Goal: Ask a question: Seek information or help from site administrators or community

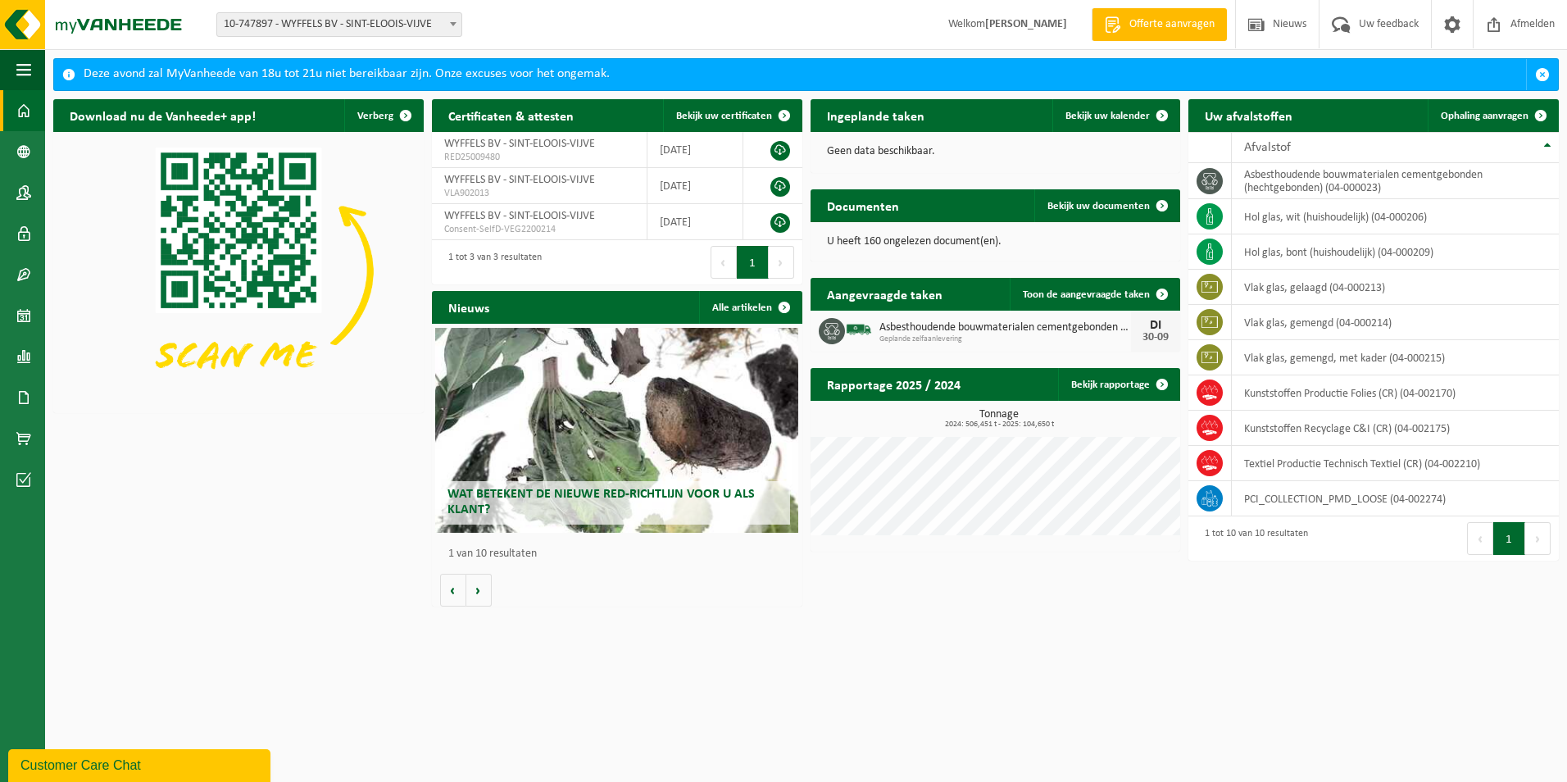
click at [1146, 21] on span "Offerte aanvragen" at bounding box center [1172, 24] width 93 height 16
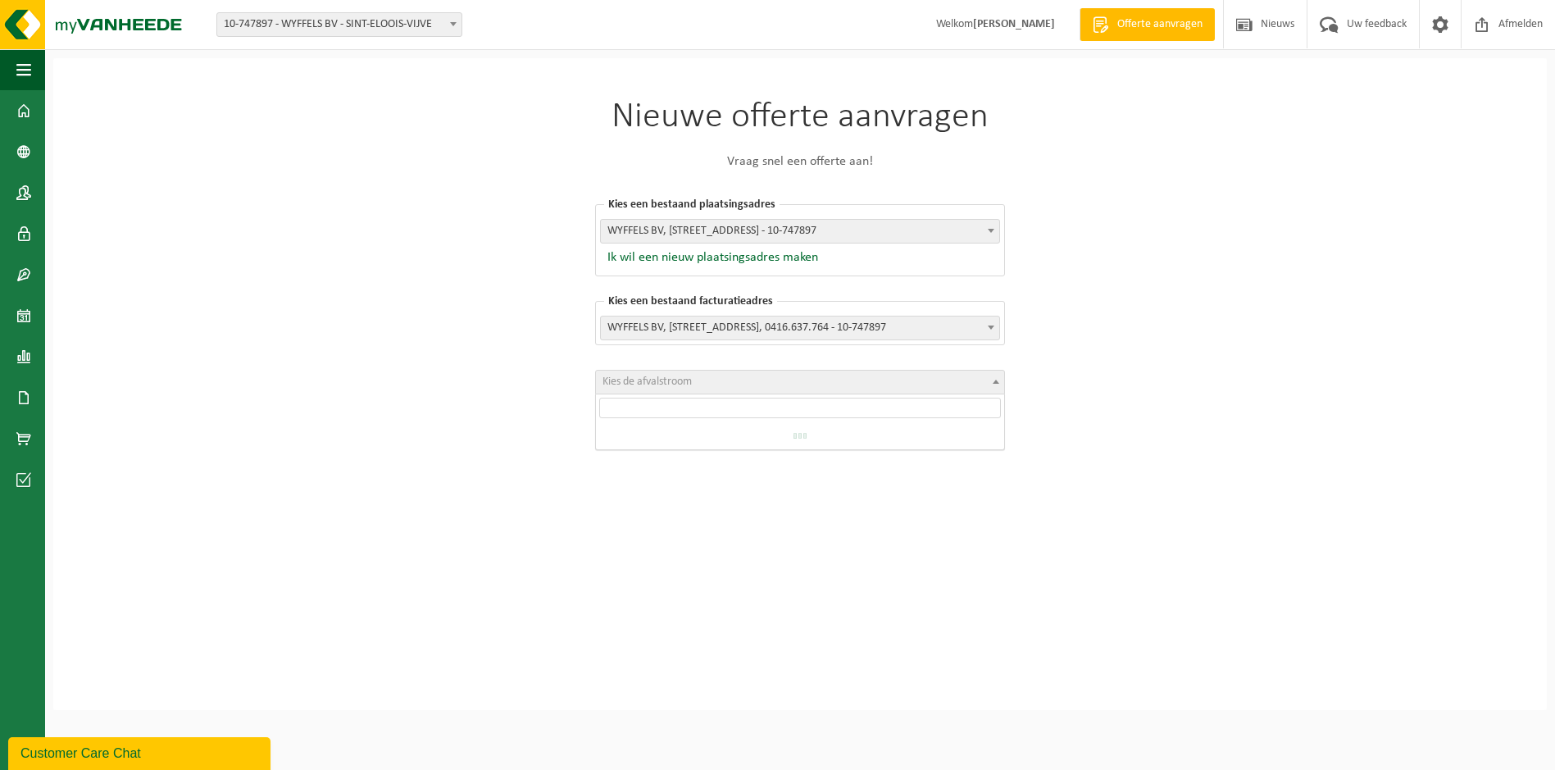
click at [727, 381] on span "Kies de afvalstroom" at bounding box center [800, 382] width 408 height 23
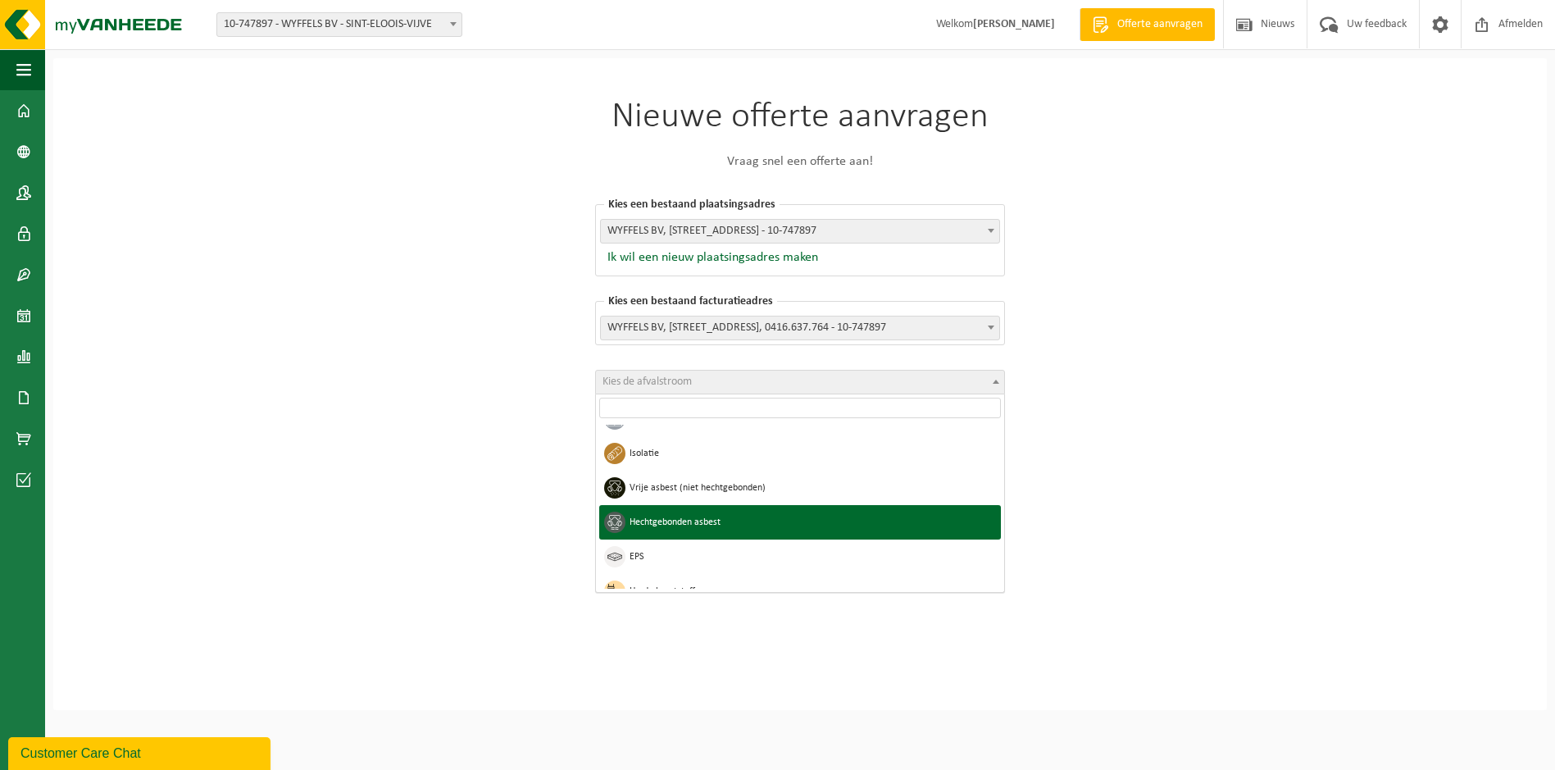
select select "22"
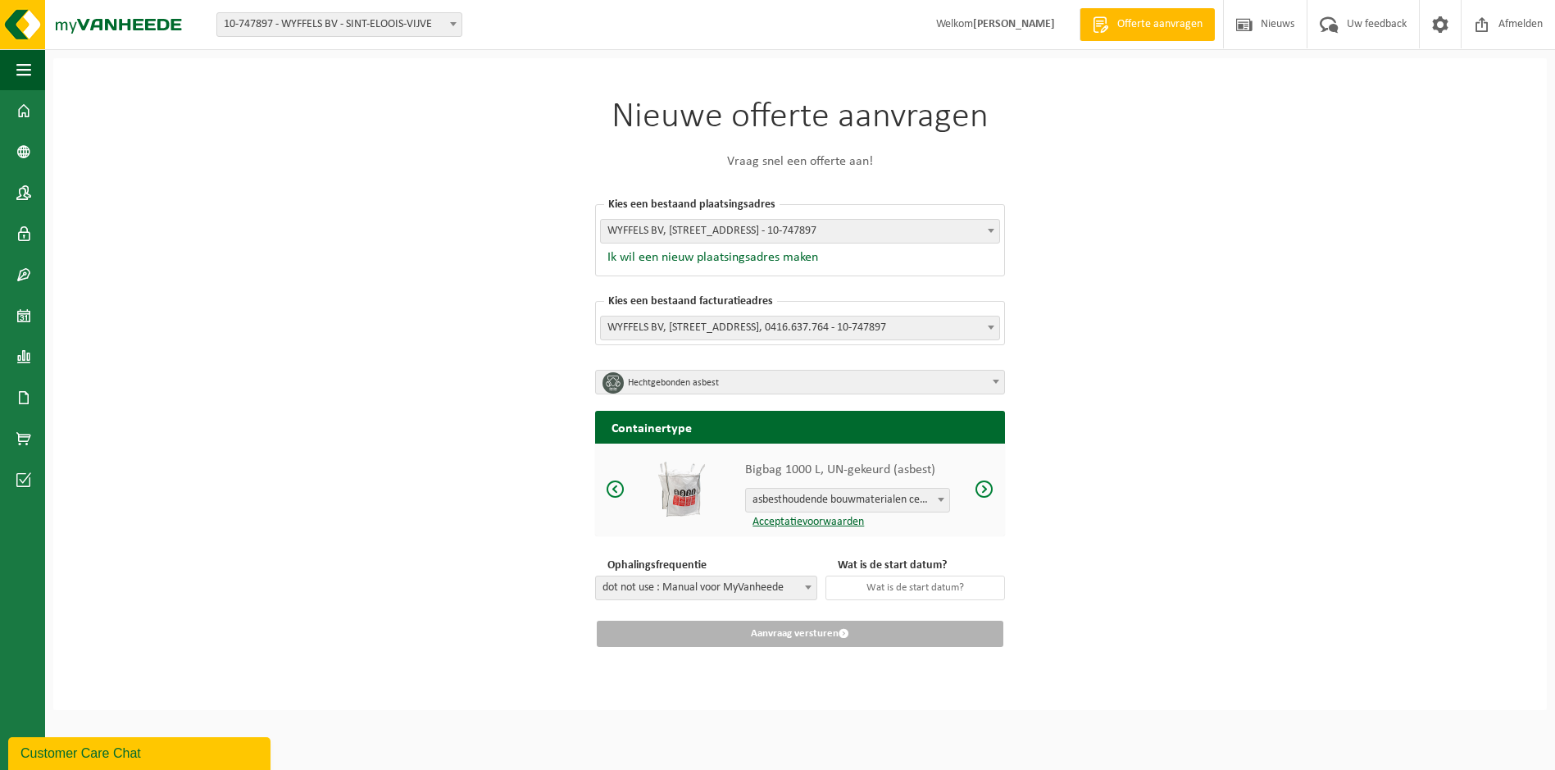
click at [981, 489] on span at bounding box center [985, 489] width 20 height 20
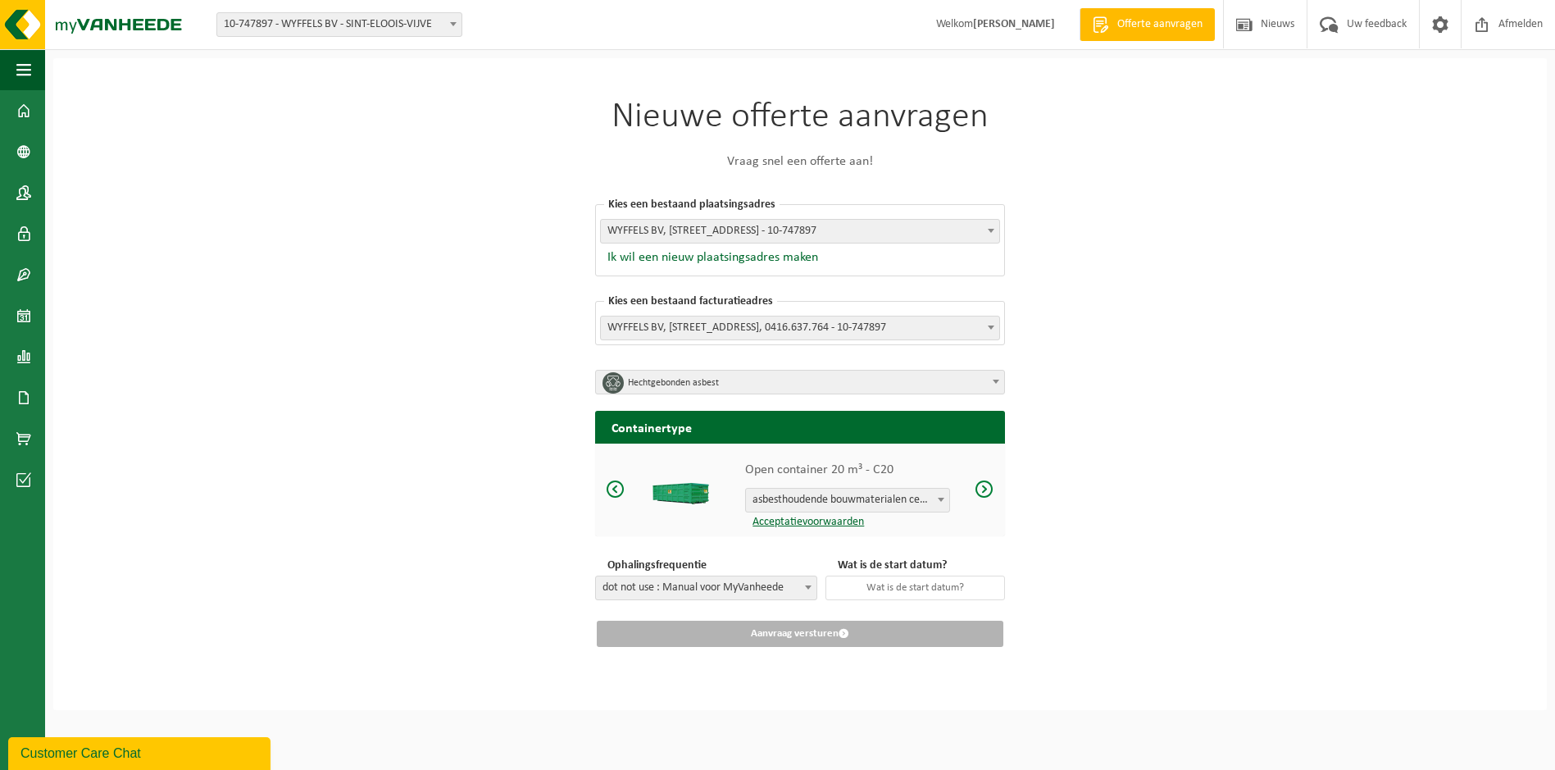
click at [981, 489] on span at bounding box center [985, 489] width 20 height 20
click at [816, 584] on span at bounding box center [808, 586] width 16 height 21
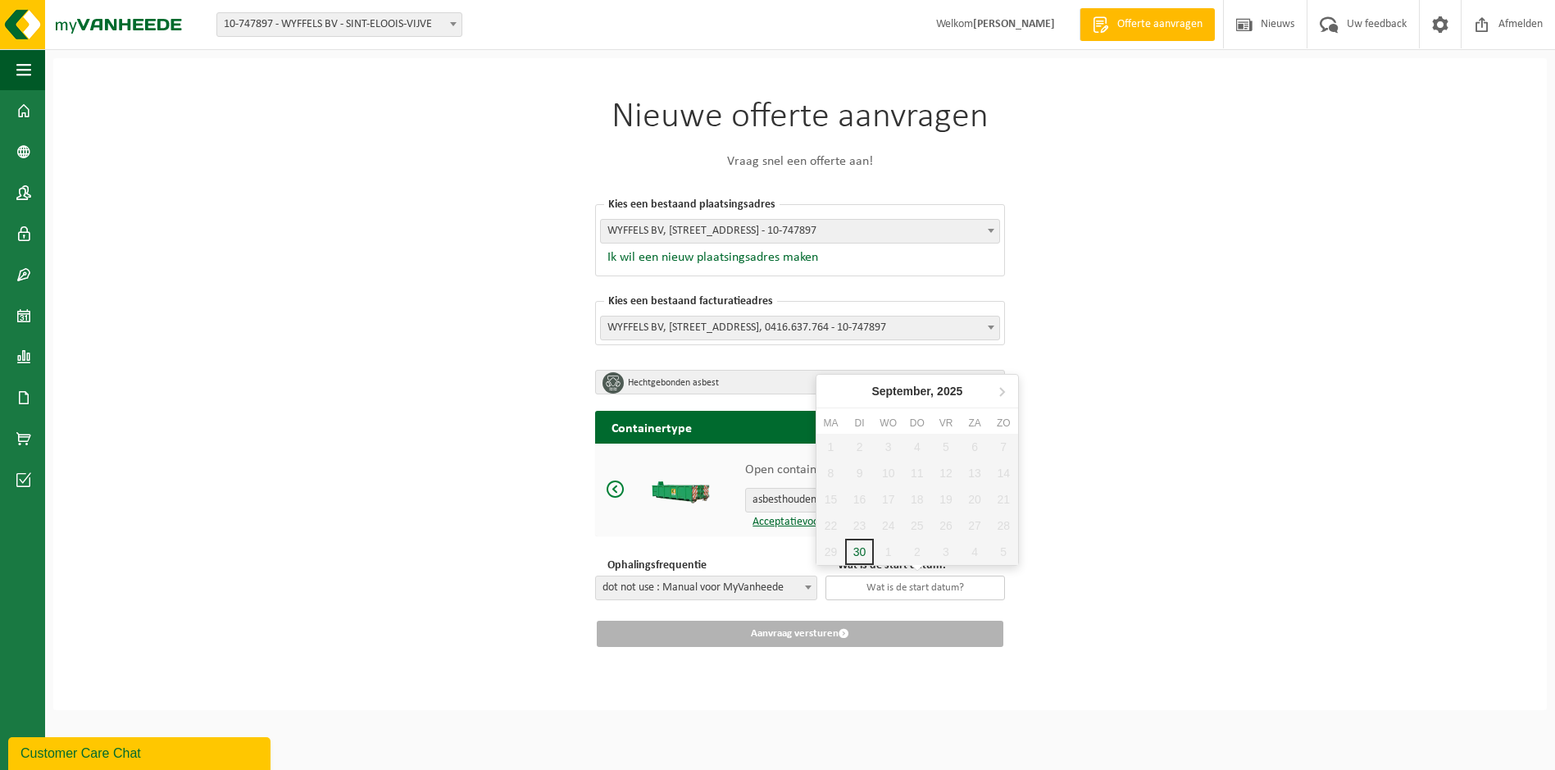
click at [890, 583] on input "text" at bounding box center [916, 588] width 180 height 25
click at [1140, 480] on div "Nieuwe offerte aanvragen Vraag snel een offerte aan! Kies een bestaand plaatsin…" at bounding box center [800, 384] width 1494 height 652
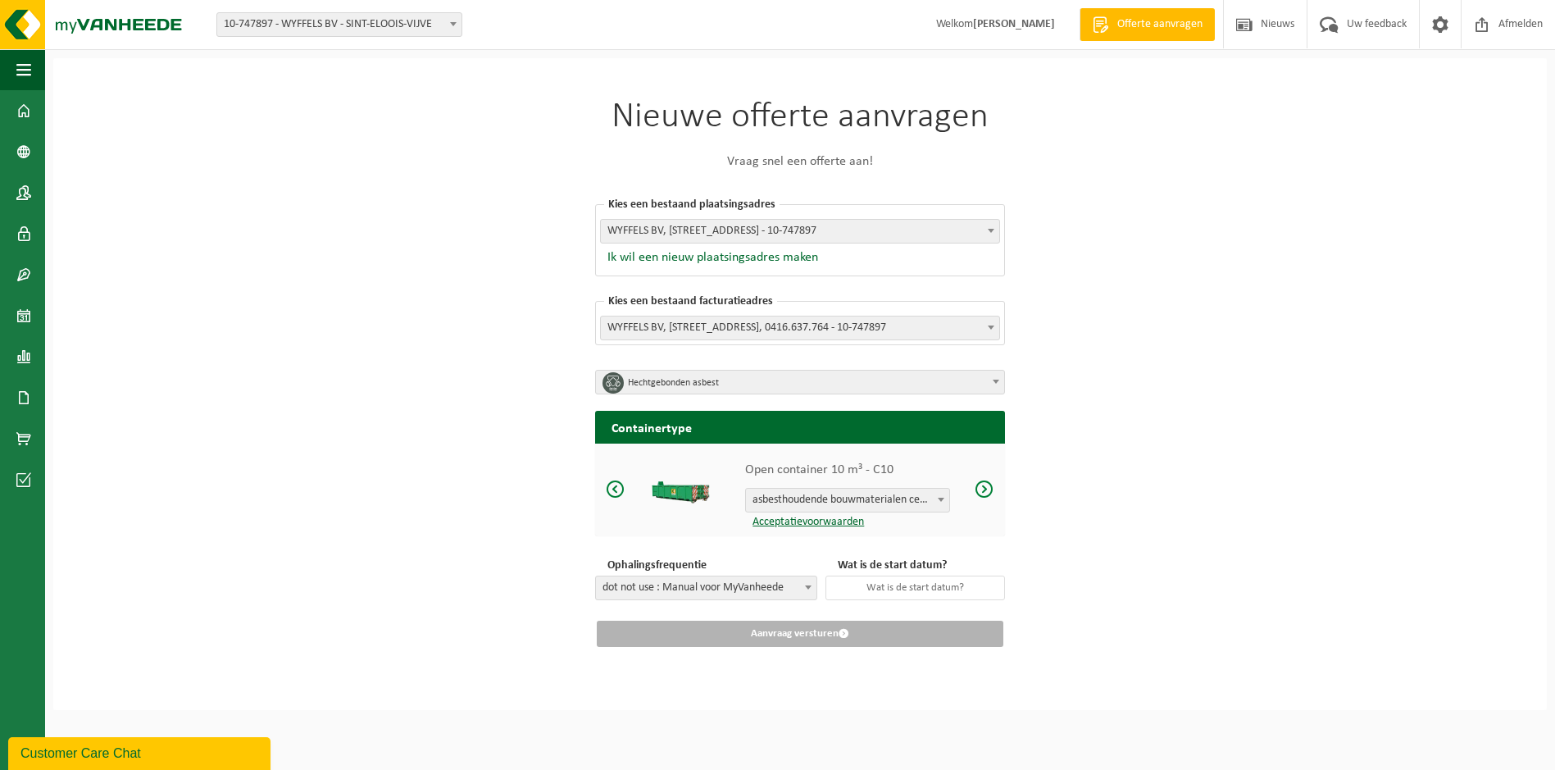
click at [316, 353] on div "Nieuwe offerte aanvragen Vraag snel een offerte aan! Kies een bestaand plaatsin…" at bounding box center [800, 384] width 1494 height 652
click at [173, 749] on div "Customer Care Chat" at bounding box center [139, 754] width 238 height 20
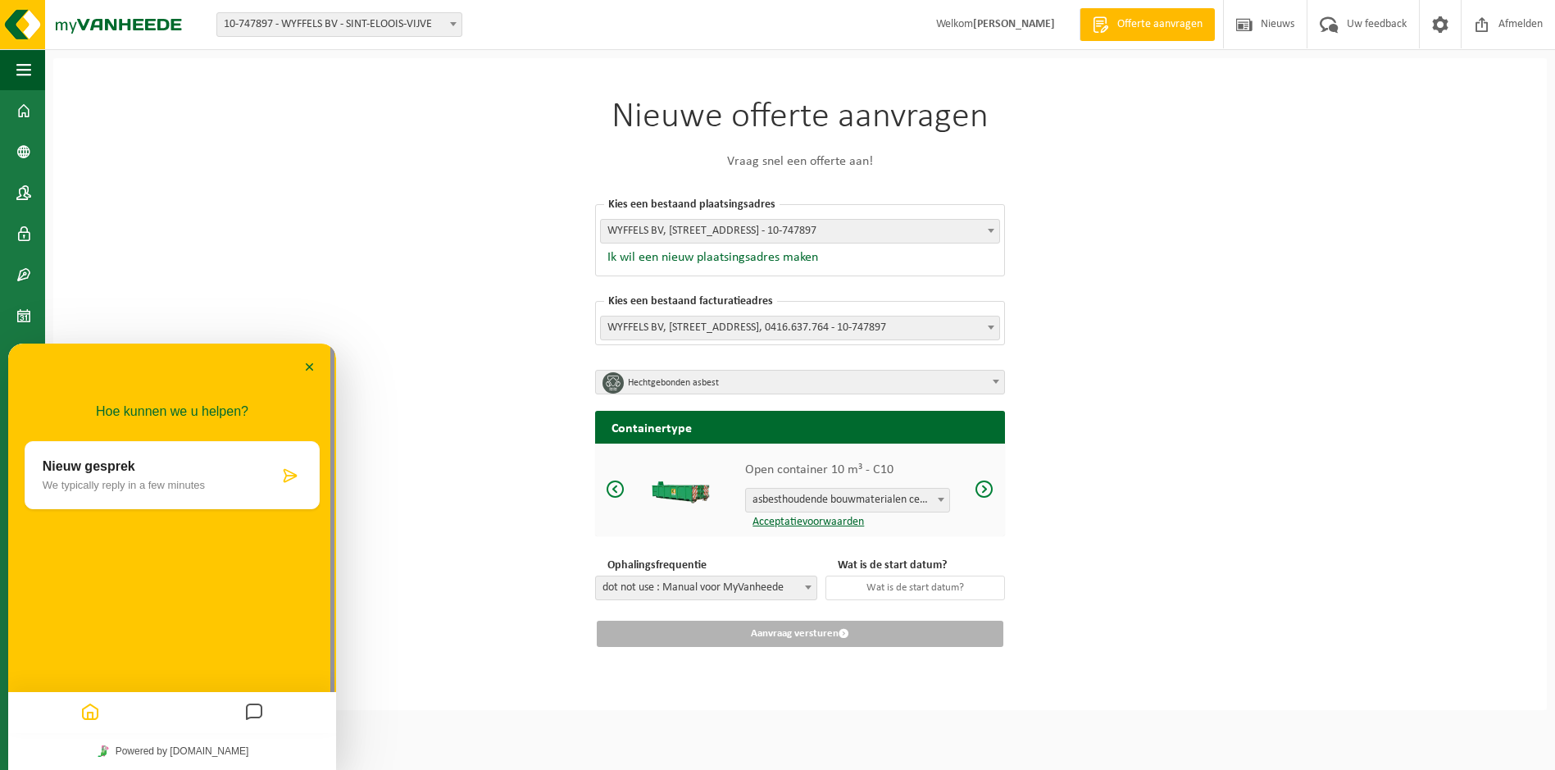
click at [185, 475] on div "Nieuw gesprek We typically reply in a few minutes" at bounding box center [161, 475] width 236 height 32
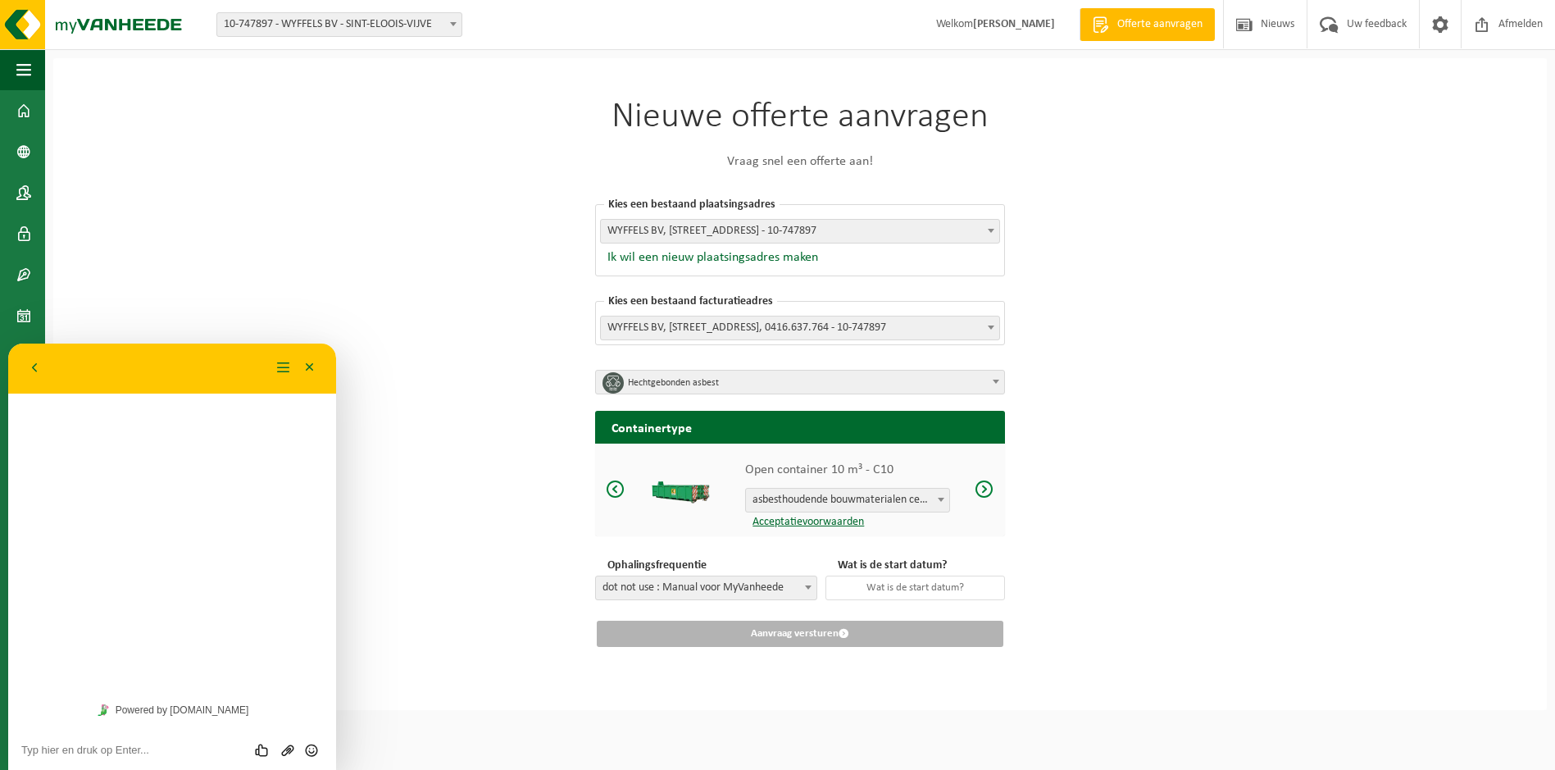
click at [120, 427] on div "Hoe kunnen we u helpen? Nieuw gesprek We typically reply in a few minutes" at bounding box center [172, 517] width 328 height 348
click at [166, 433] on div "Hoe kunnen we u helpen? Nieuw gesprek We typically reply in a few minutes" at bounding box center [172, 517] width 328 height 348
click at [73, 749] on textarea at bounding box center [172, 750] width 302 height 13
type textarea "Goedemiddag,"
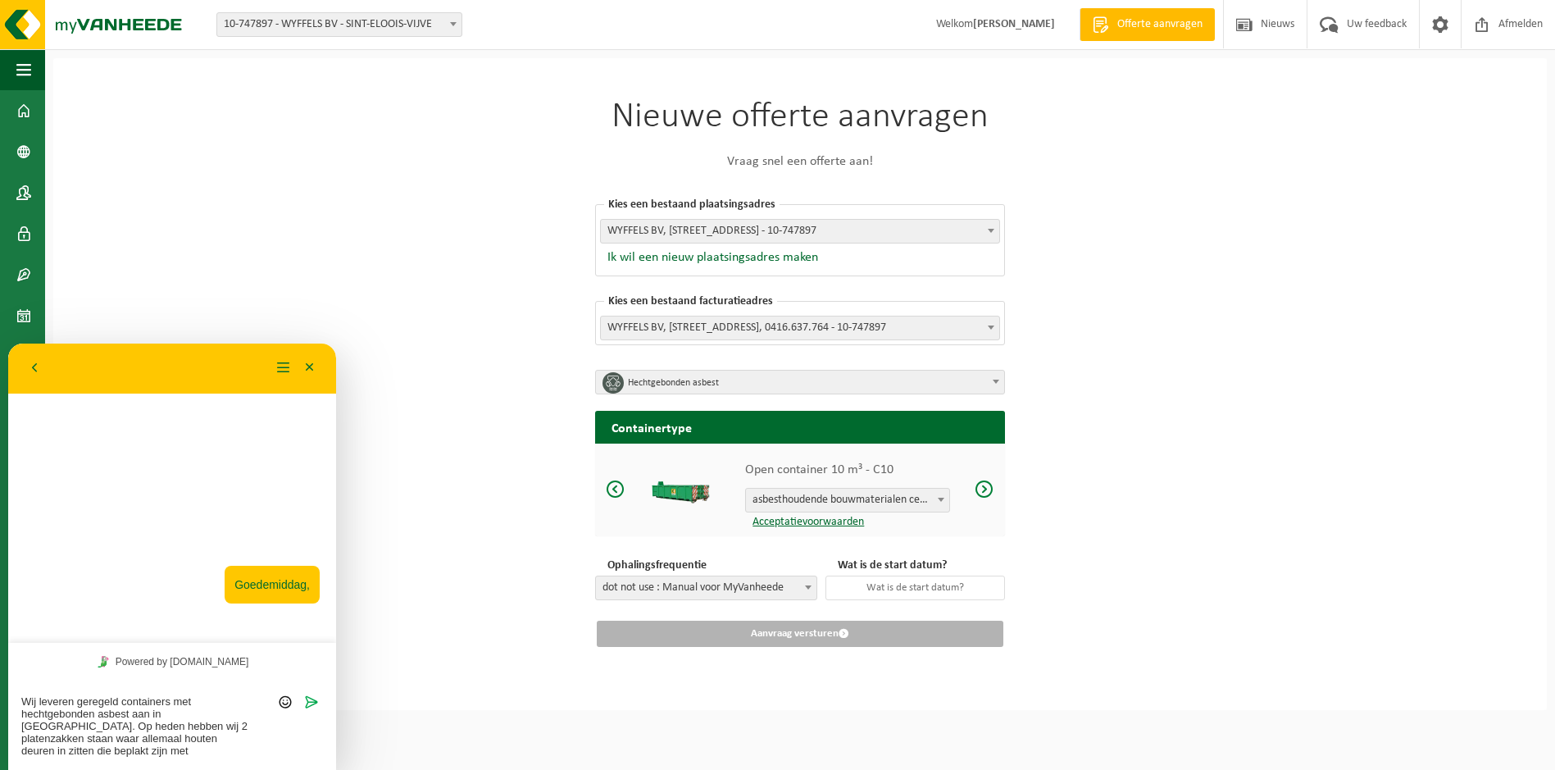
scroll to position [0, 0]
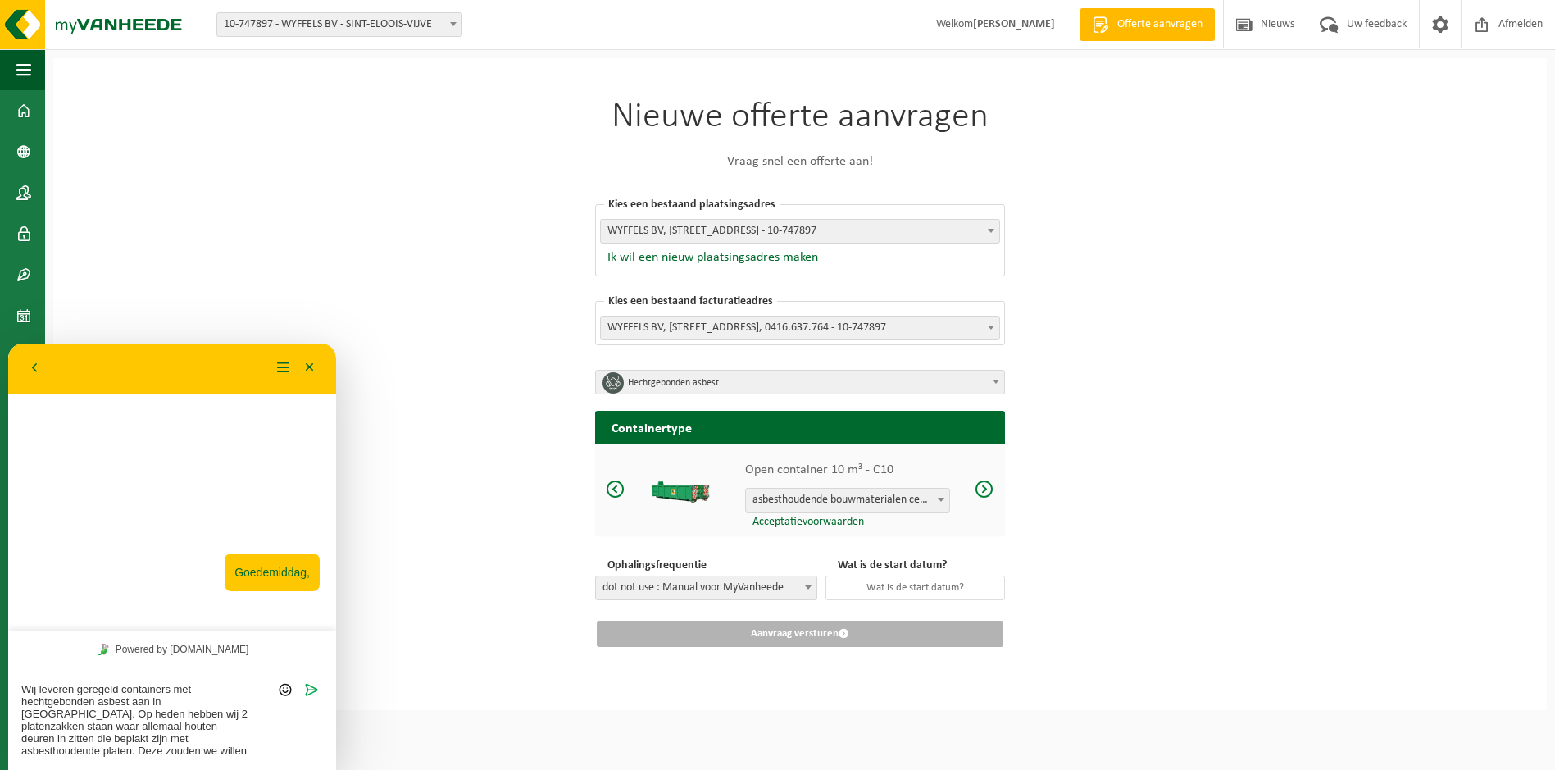
click at [156, 736] on textarea "Wij leveren geregeld containers met hechtgebonden asbest aan in Rumbeke. Op hed…" at bounding box center [172, 720] width 302 height 74
click at [212, 739] on textarea "Wij leveren geregeld containers met hechtgebonden asbest aan in Rumbeke. Op hed…" at bounding box center [172, 720] width 302 height 74
click at [204, 756] on textarea "Wij leveren geregeld containers met hechtgebonden asbest aan in Rumbeke. Op hed…" at bounding box center [172, 720] width 302 height 74
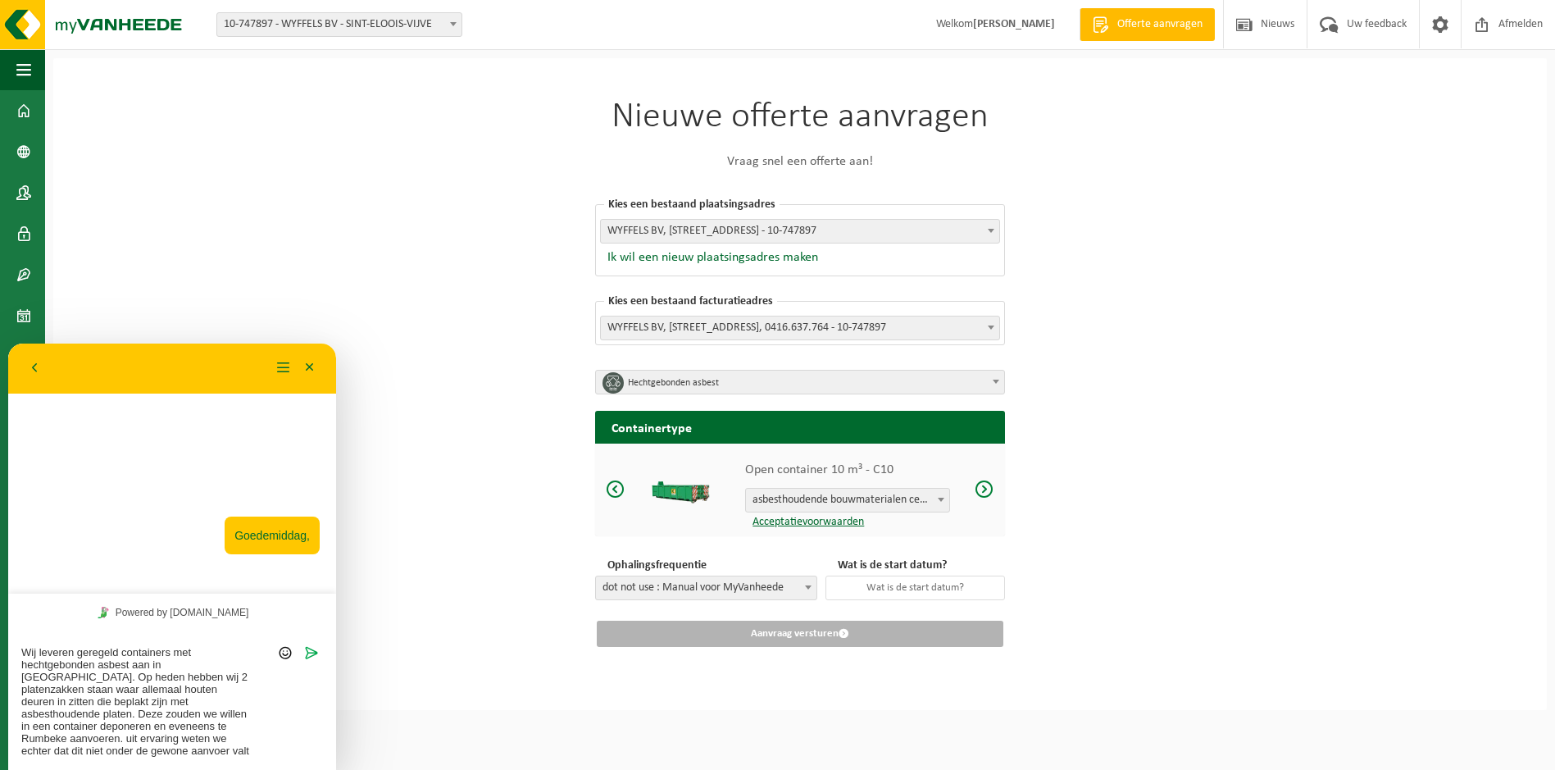
type textarea "Wij leveren geregeld containers met hechtgebonden asbest aan in [GEOGRAPHIC_DAT…"
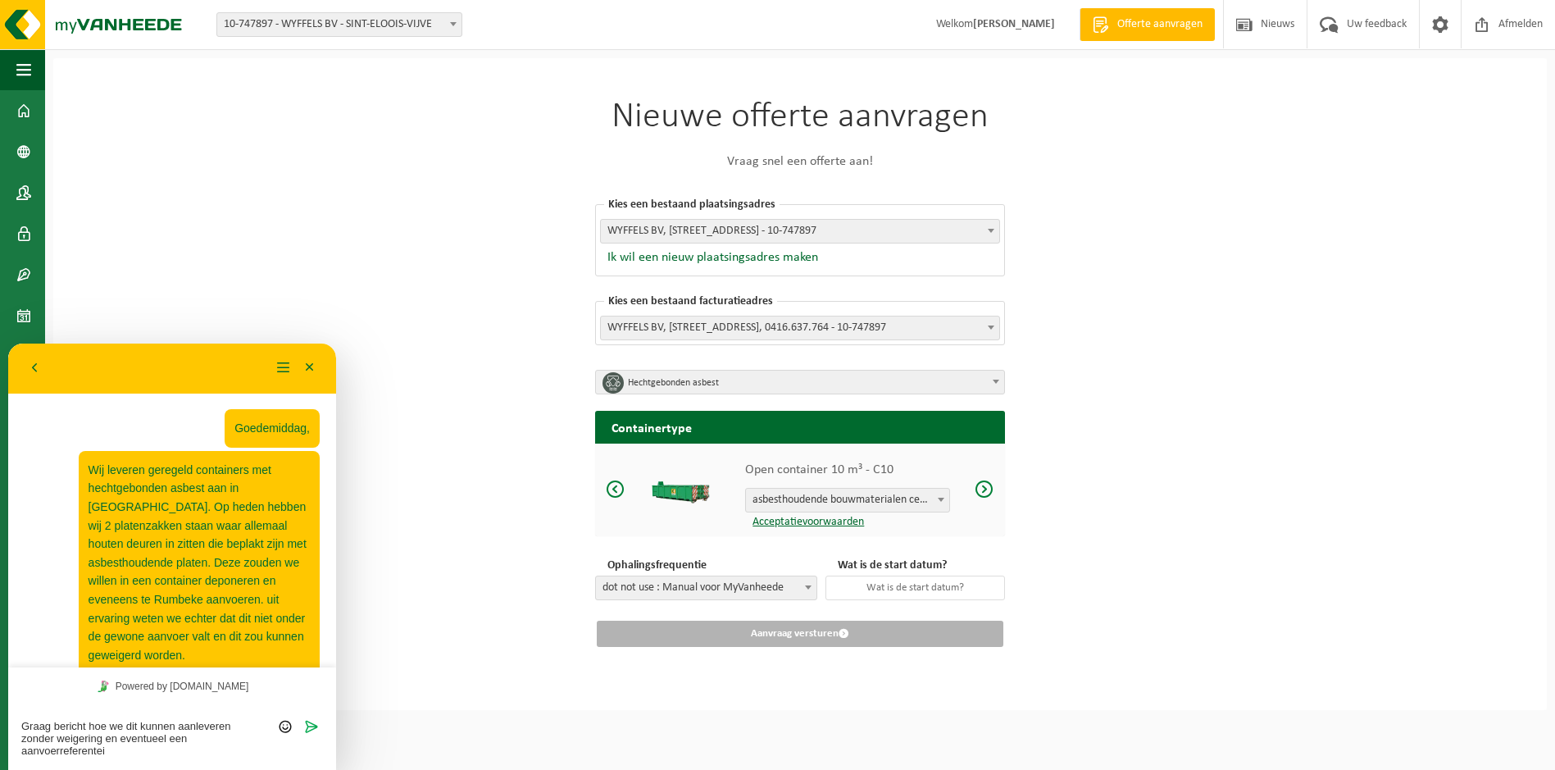
scroll to position [2, 0]
type textarea "Graag bericht hoe we dit kunnen aanleveren zonder weigering en eventueel een aa…"
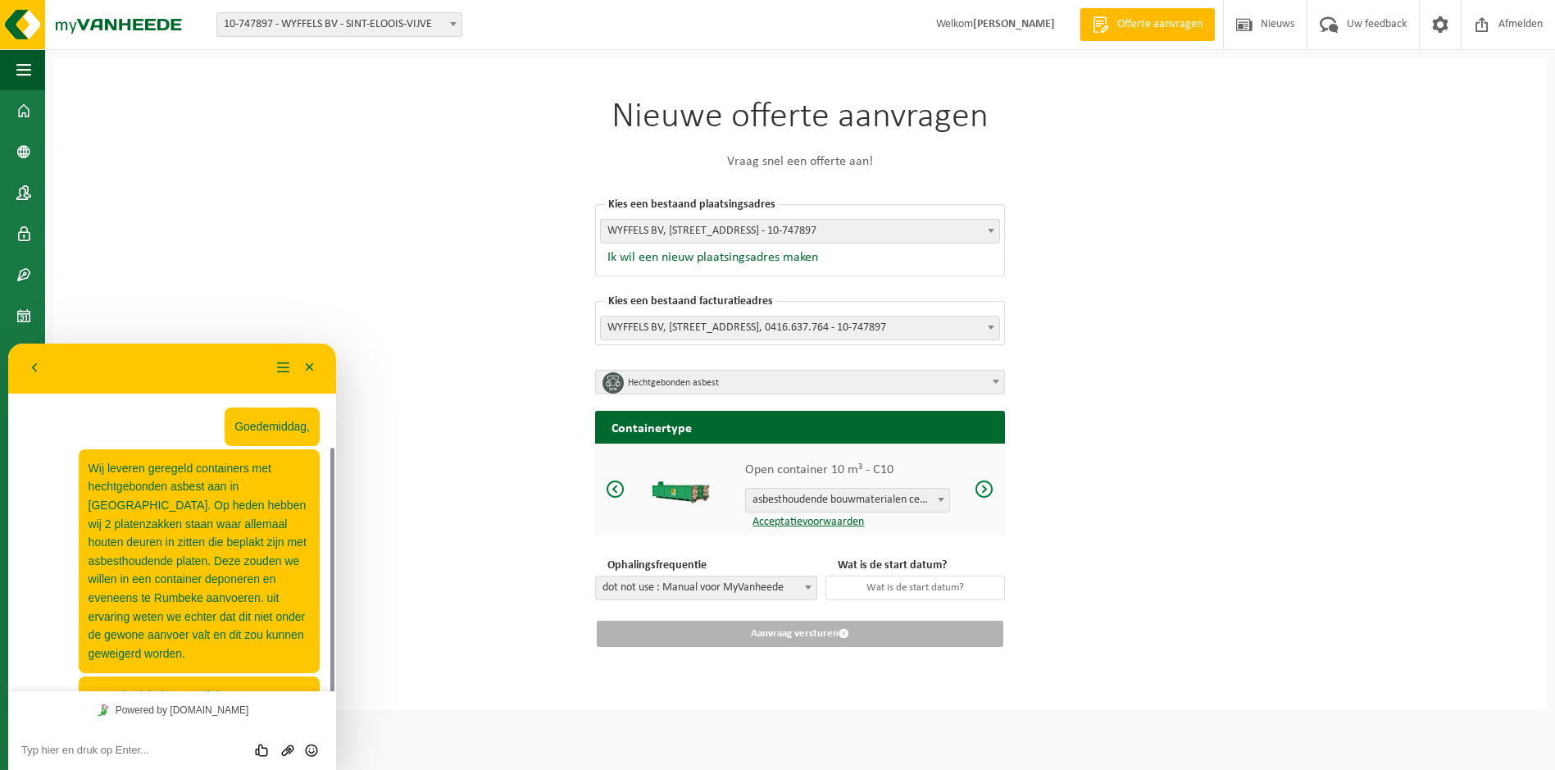
scroll to position [57, 0]
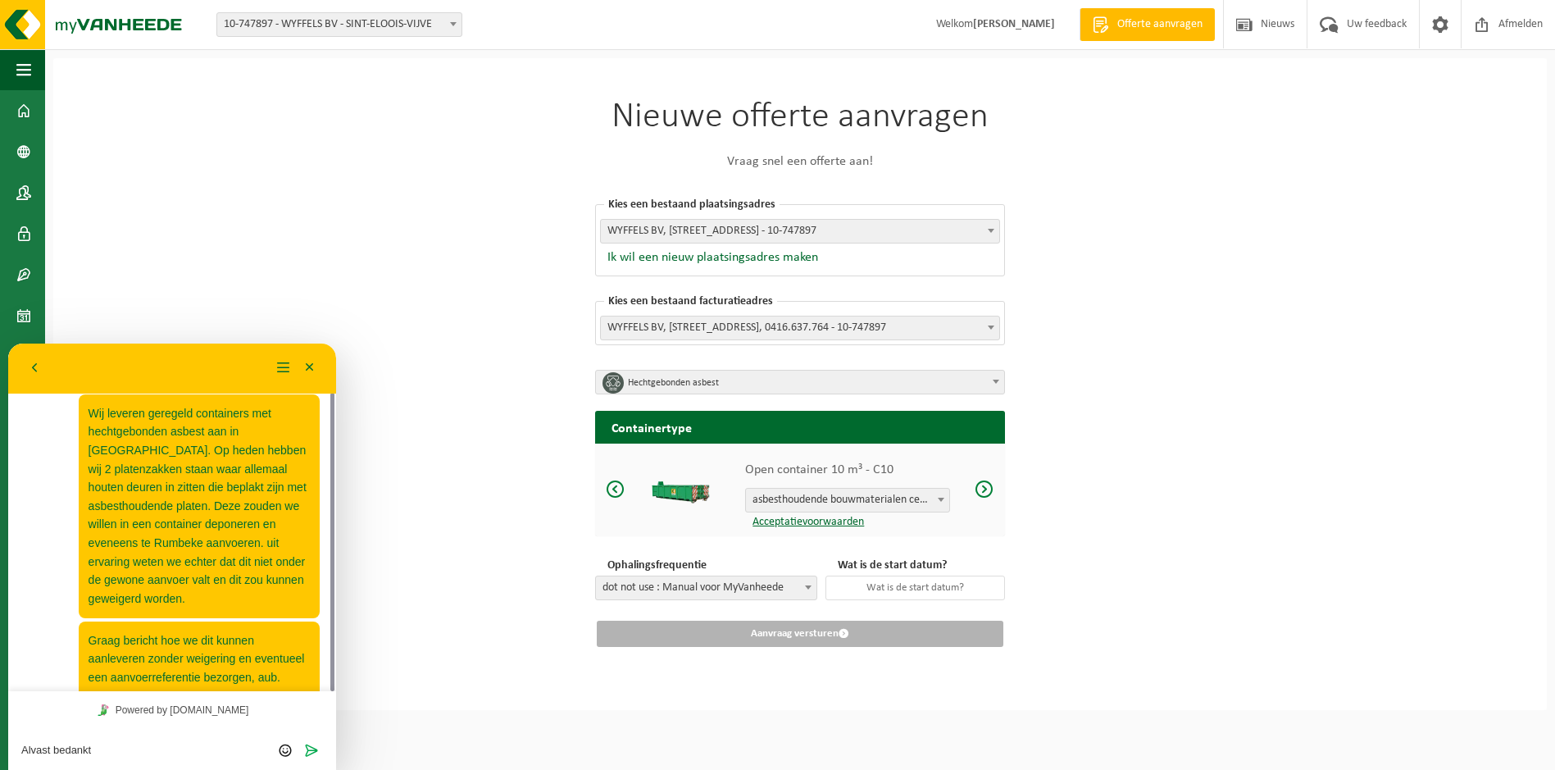
type textarea "Alvast bedankt."
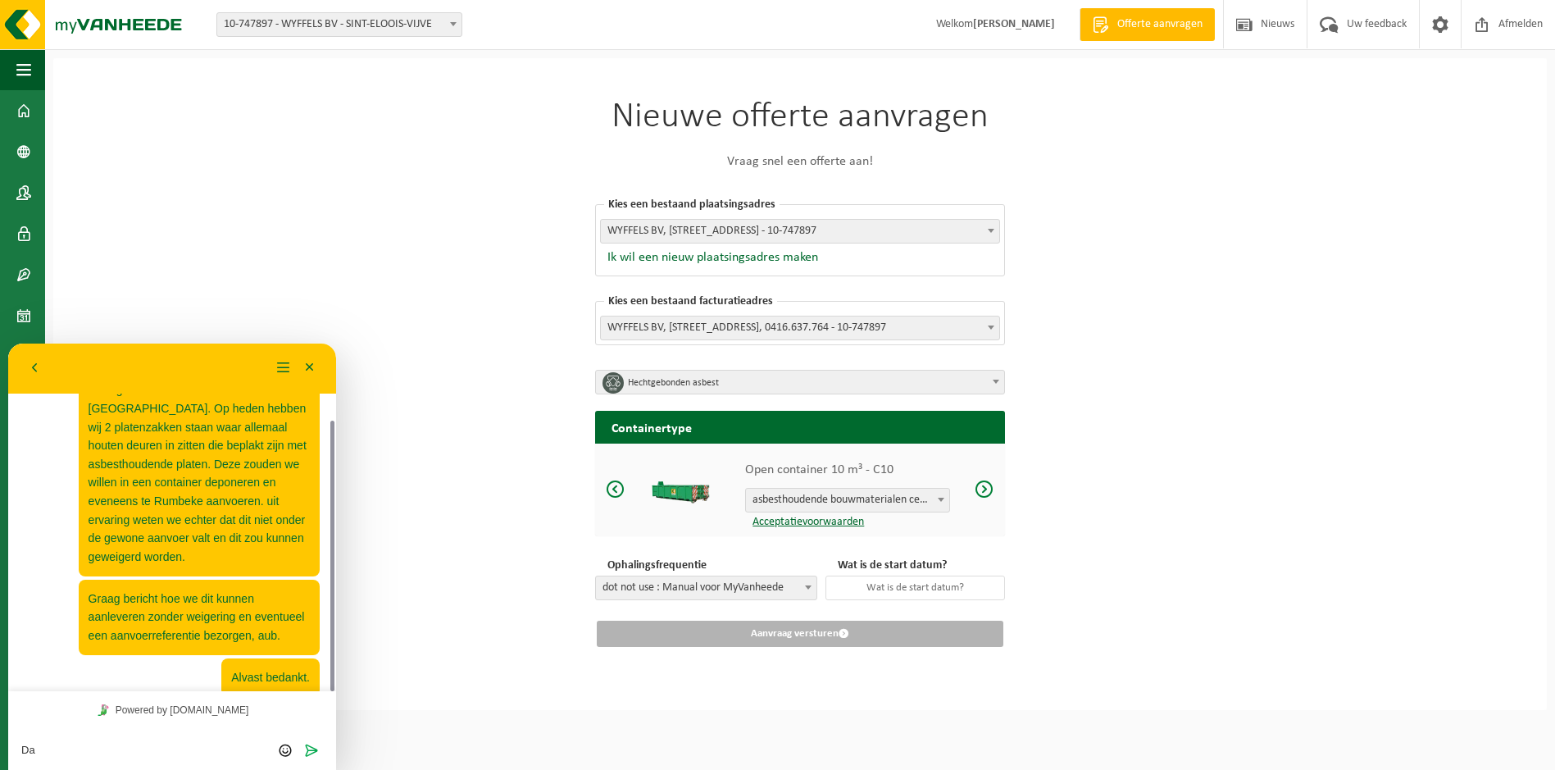
type textarea "D"
type textarea "Wyffels Services BV [PERSON_NAME] 0476/599699"
click at [315, 753] on icon "Verzenden" at bounding box center [311, 750] width 15 height 15
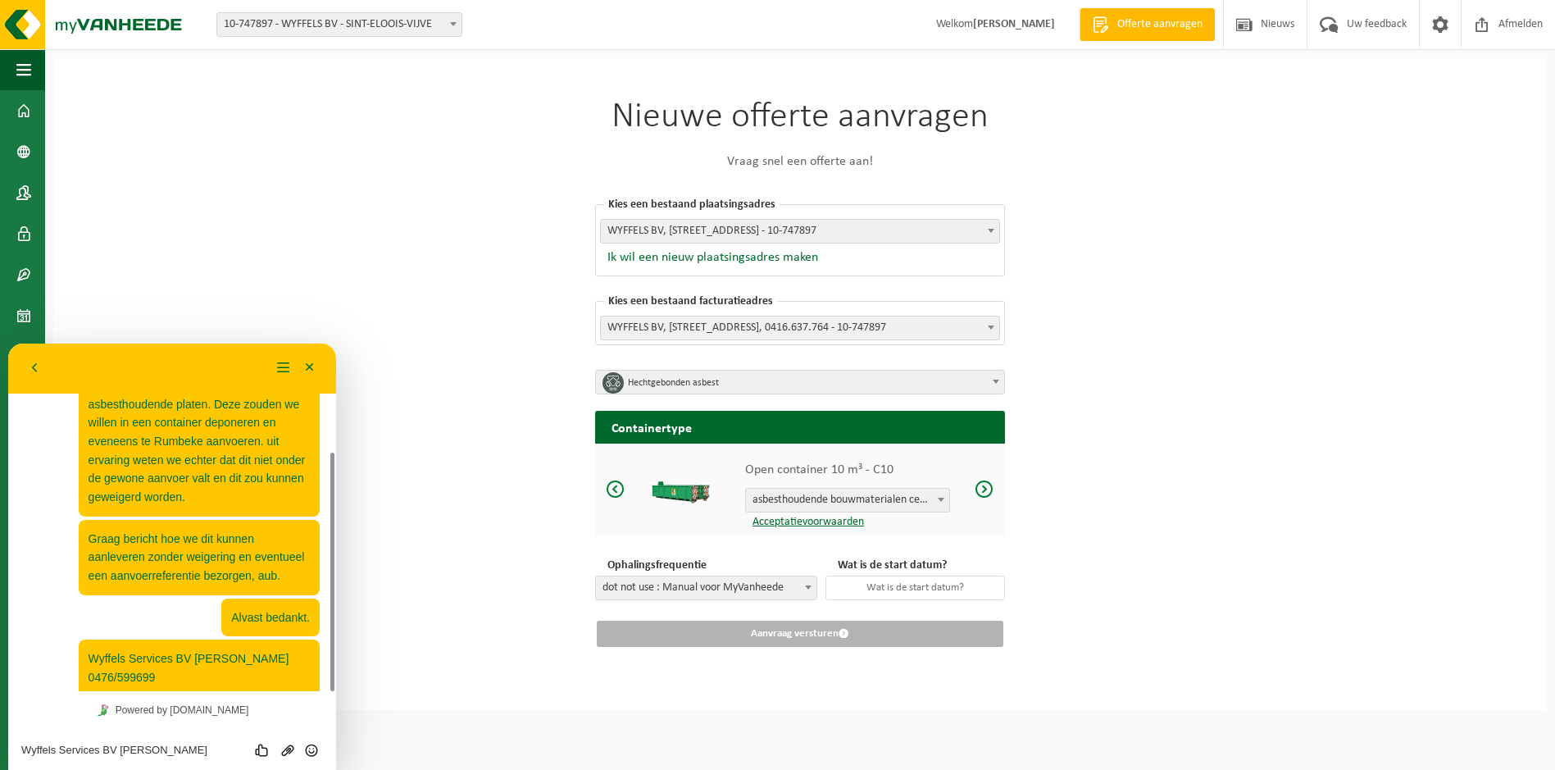
click at [1449, 201] on div "Nieuwe offerte aanvragen Vraag snel een offerte aan! Kies een bestaand plaatsin…" at bounding box center [800, 384] width 1494 height 652
click at [281, 226] on div "Nieuwe offerte aanvragen Vraag snel een offerte aan! Kies een bestaand plaatsin…" at bounding box center [800, 384] width 1494 height 652
click at [36, 366] on button "Terug" at bounding box center [34, 368] width 26 height 25
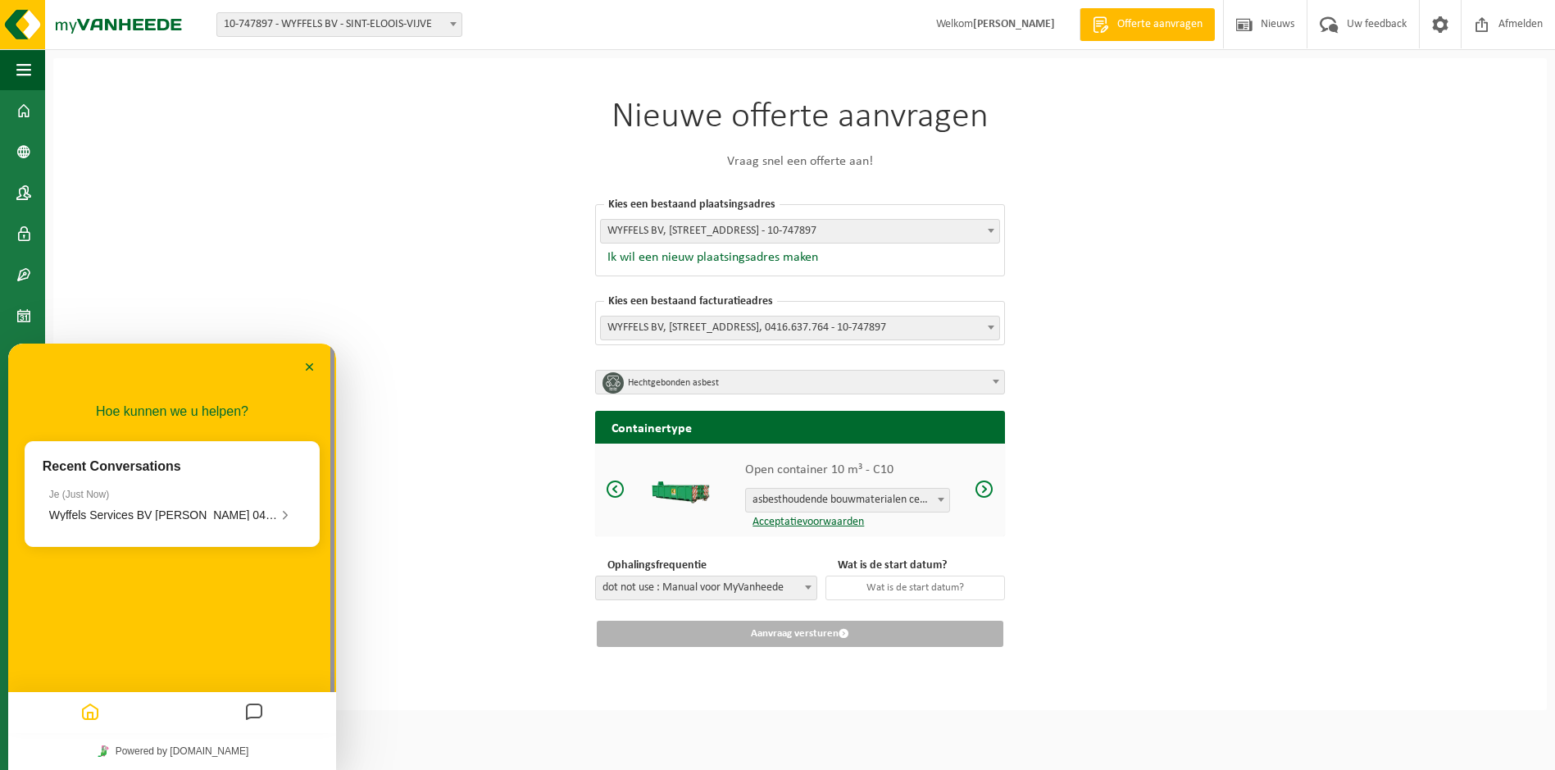
scroll to position [116, 0]
click at [299, 367] on button "Minimaliseer" at bounding box center [310, 368] width 26 height 25
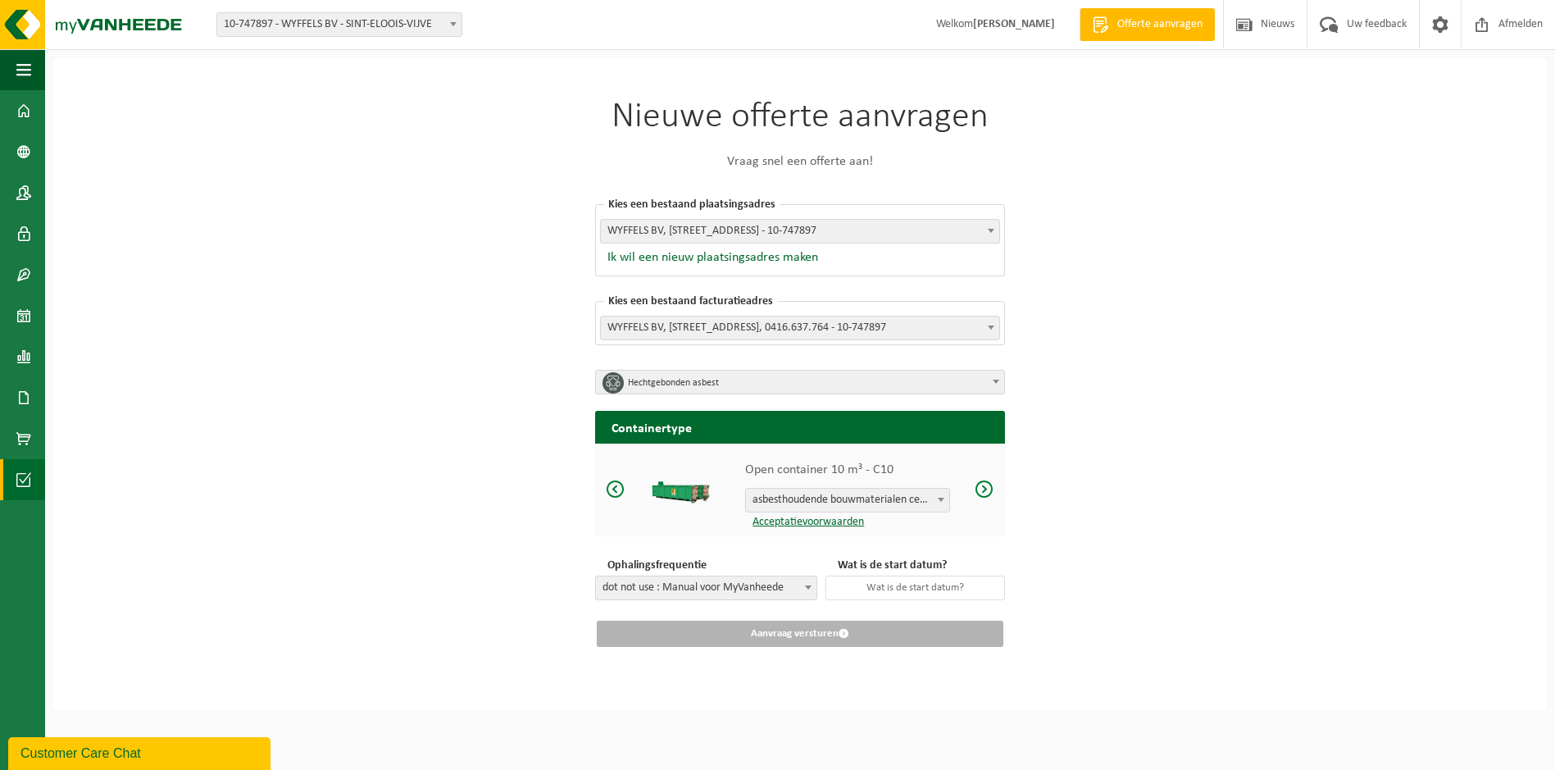
click at [30, 475] on span at bounding box center [23, 479] width 15 height 41
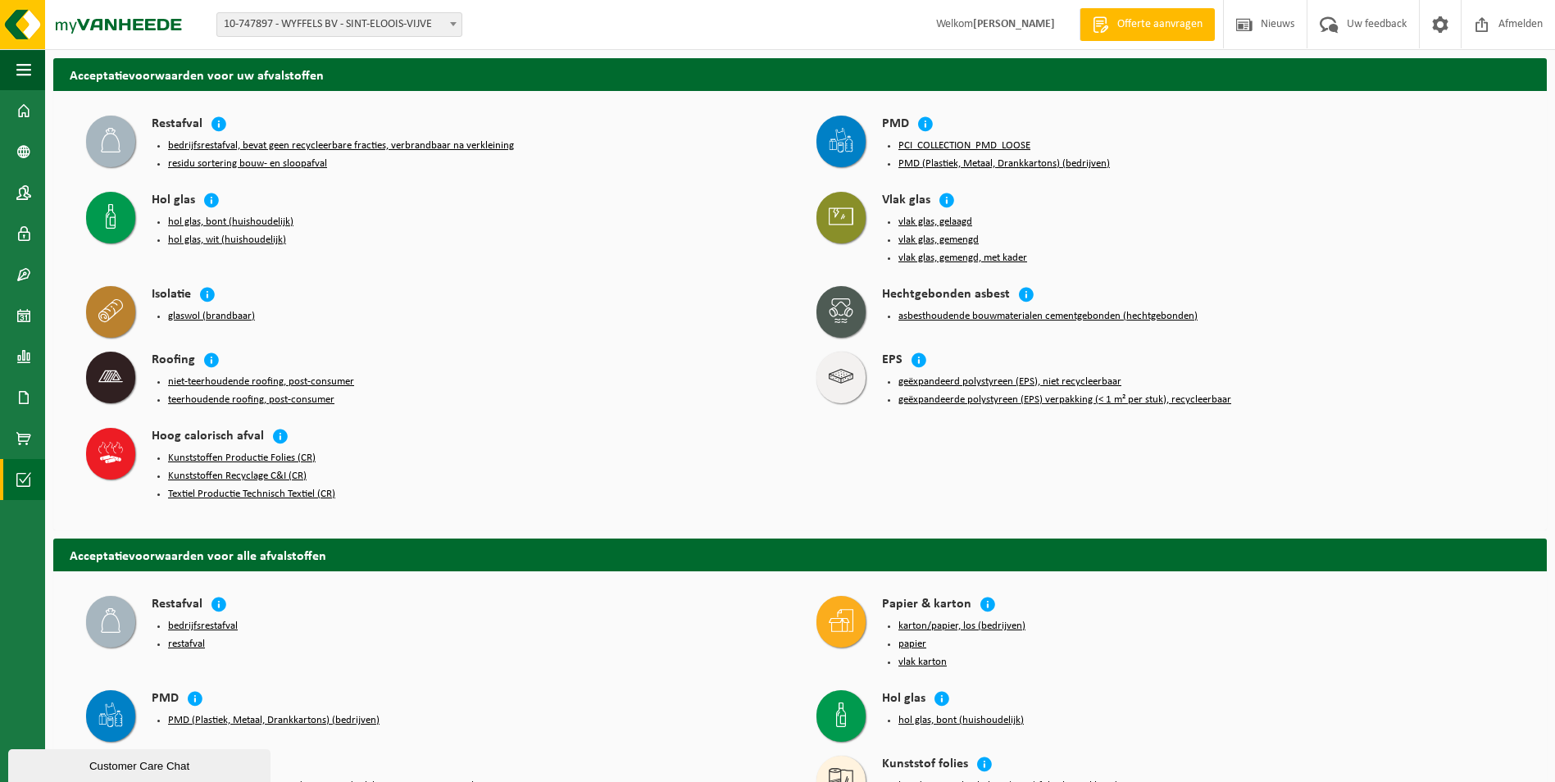
click at [998, 310] on button "asbesthoudende bouwmaterialen cementgebonden (hechtgebonden)" at bounding box center [1048, 316] width 299 height 13
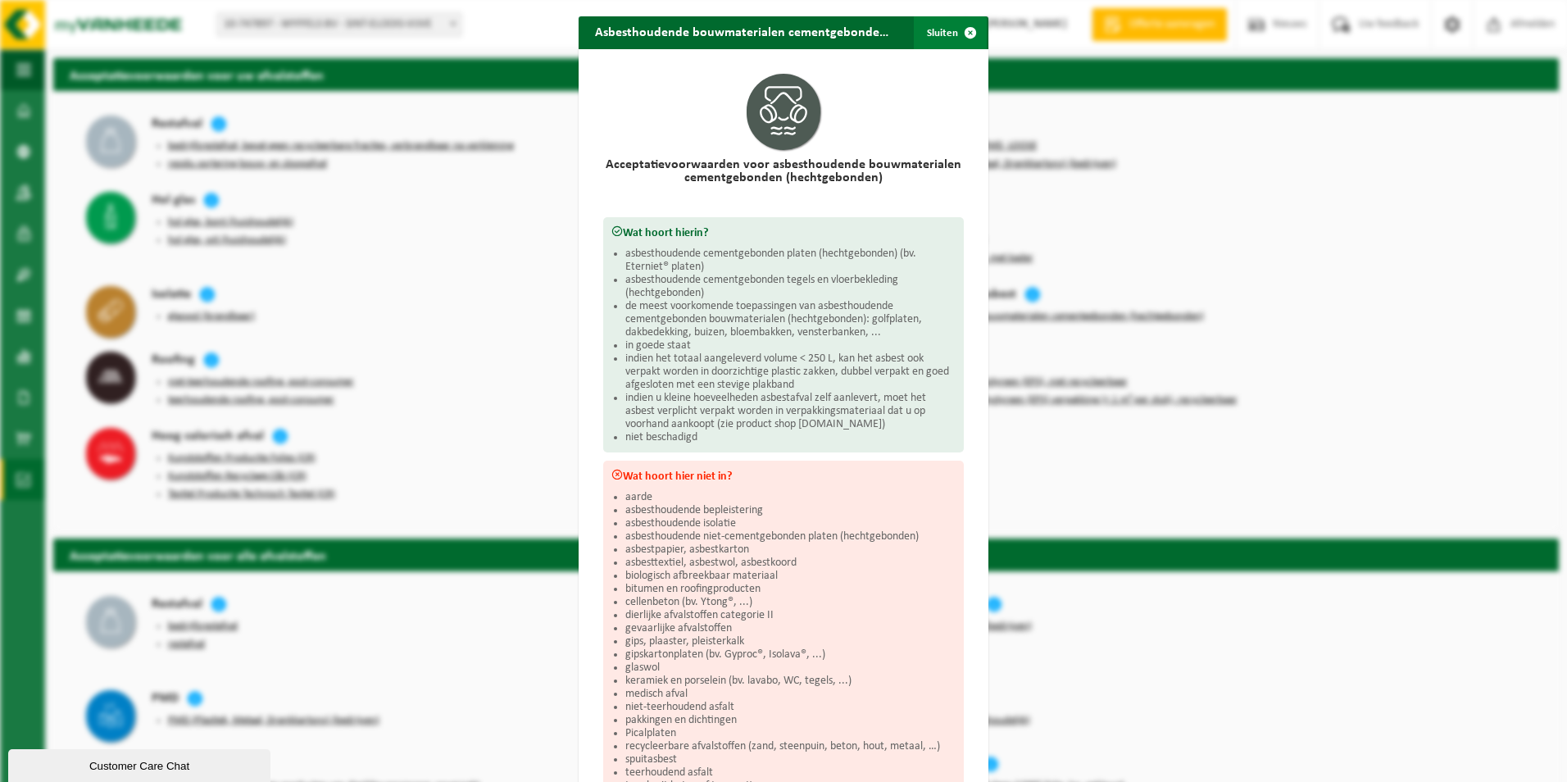
click at [962, 32] on span "button" at bounding box center [970, 32] width 33 height 33
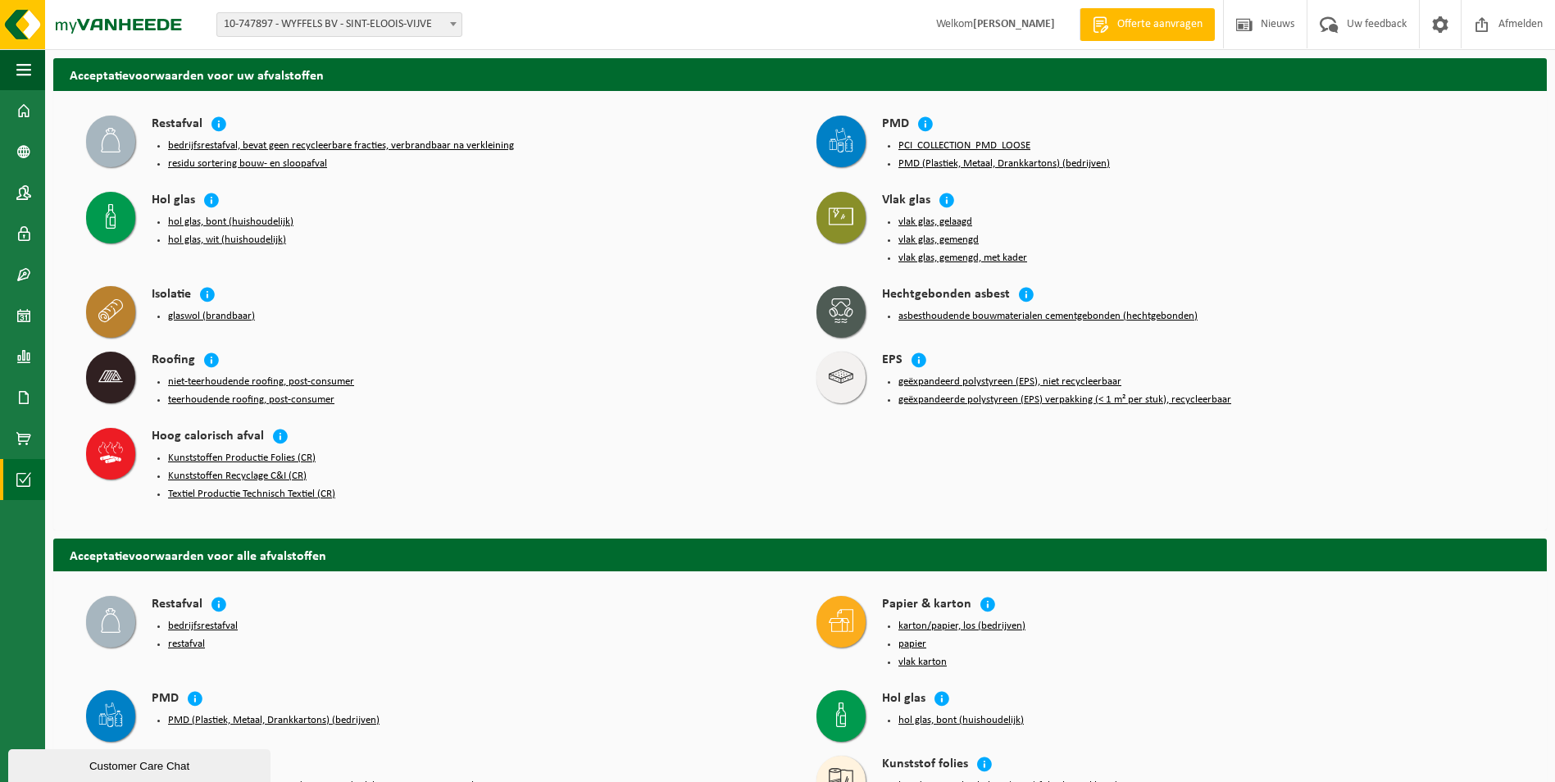
click at [193, 311] on button "glaswol (brandbaar)" at bounding box center [211, 316] width 87 height 13
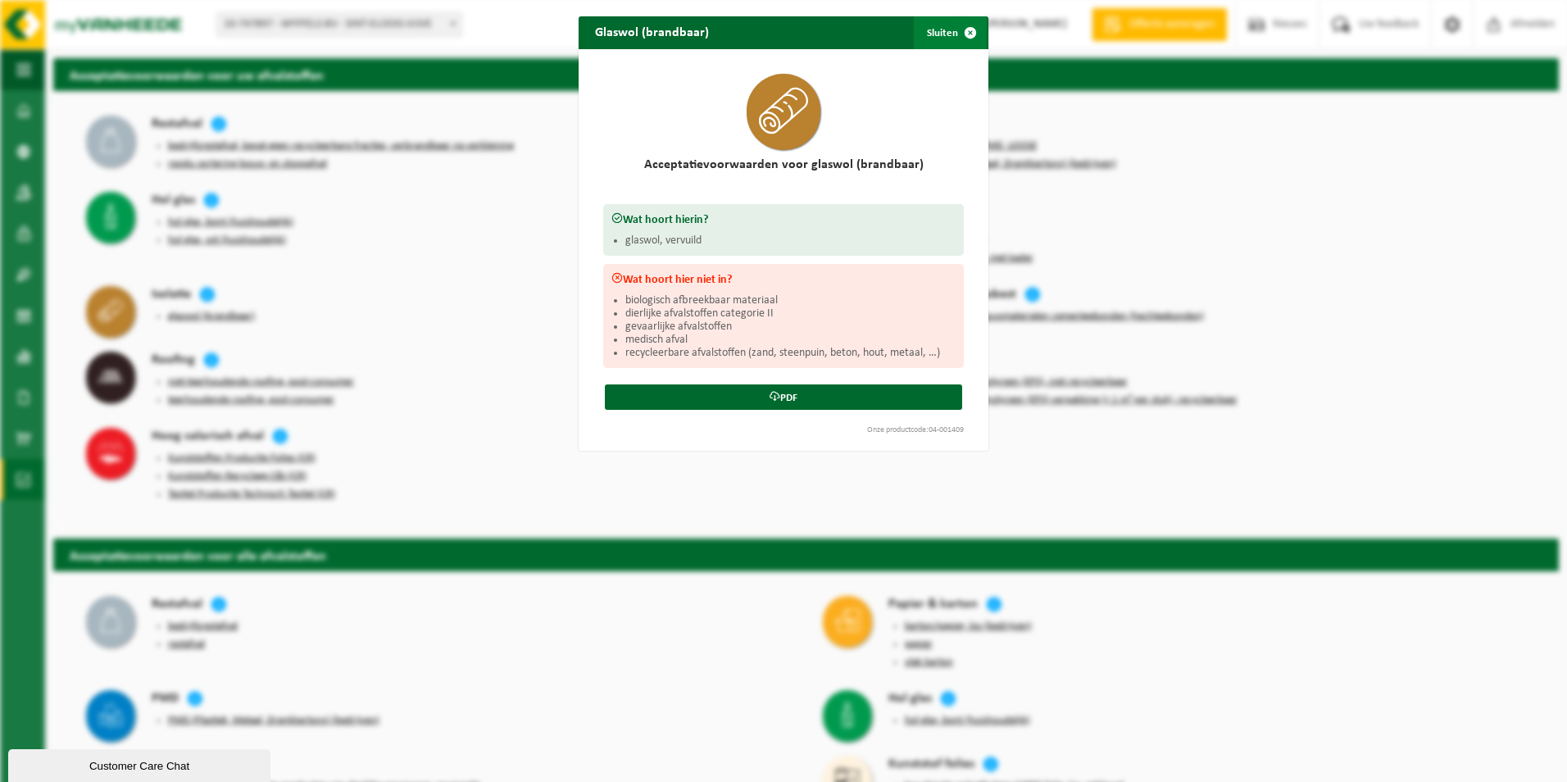
click at [967, 31] on span "button" at bounding box center [970, 32] width 33 height 33
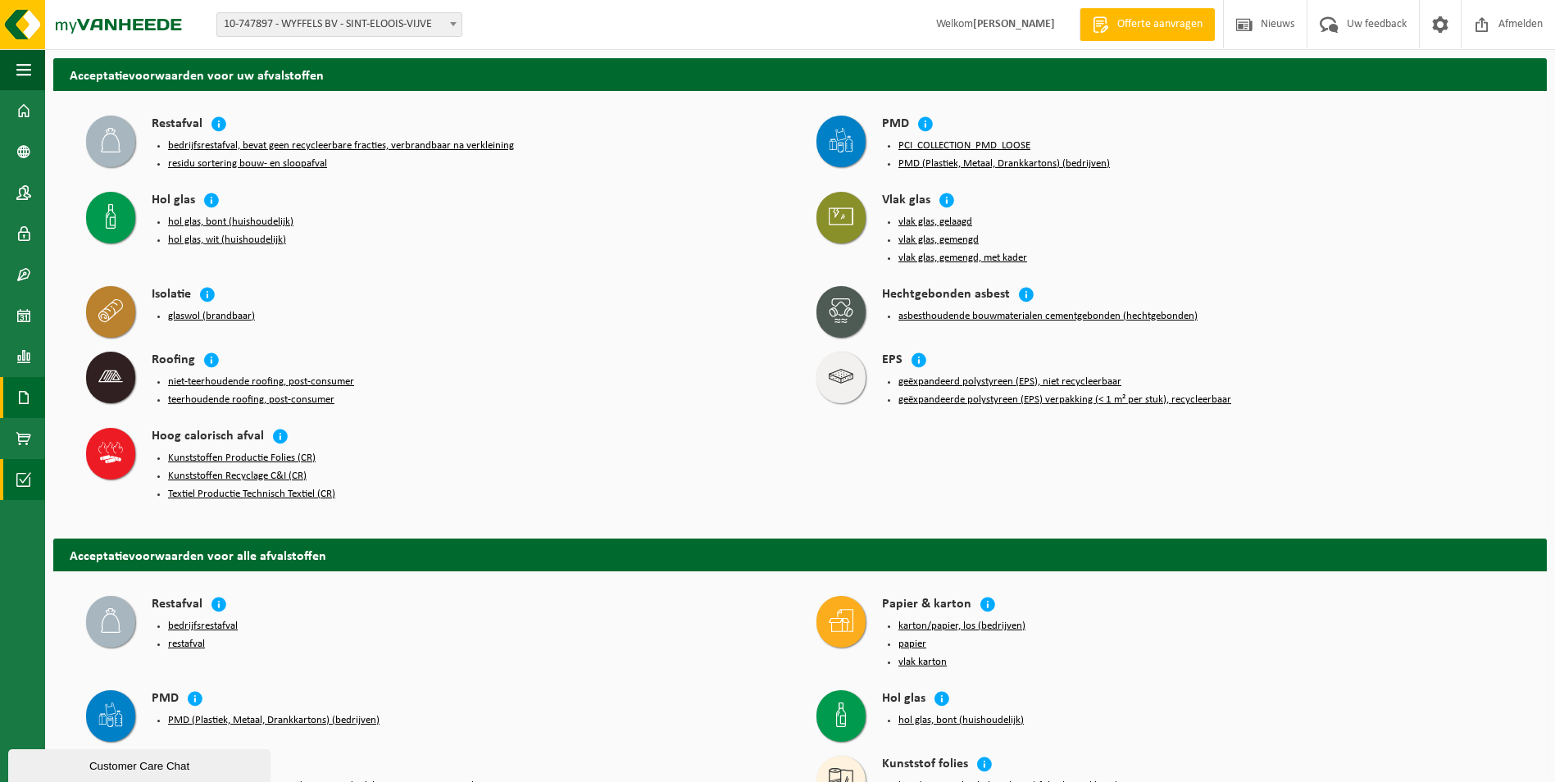
click at [23, 394] on span at bounding box center [23, 397] width 15 height 41
click at [71, 430] on span at bounding box center [72, 432] width 13 height 31
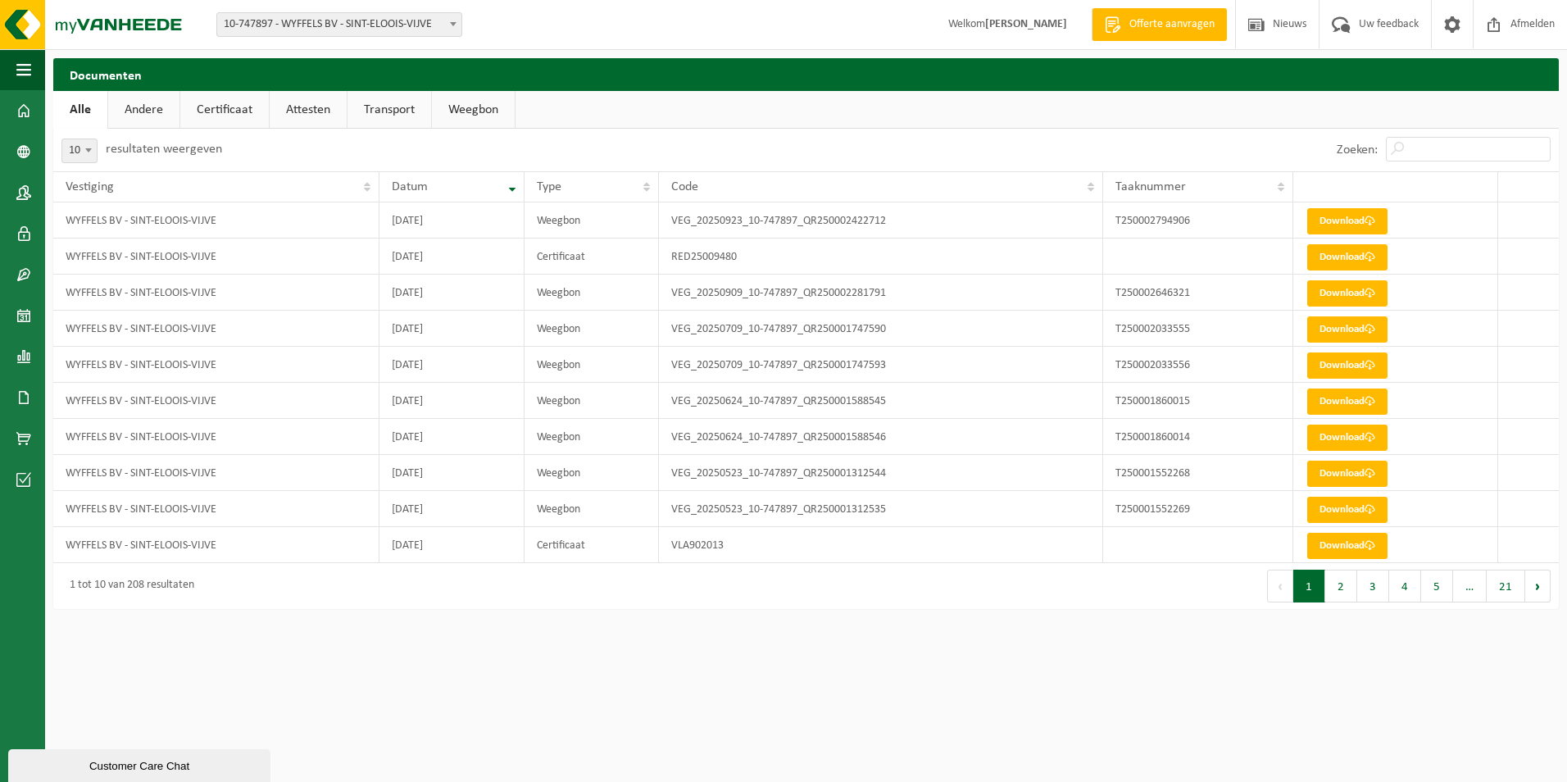
click at [387, 677] on html "Vestiging: 10-747897 - WYFFELS BV - SINT-ELOOIS-VIJVE 10-747897 - WYFFELS BV - …" at bounding box center [783, 391] width 1567 height 782
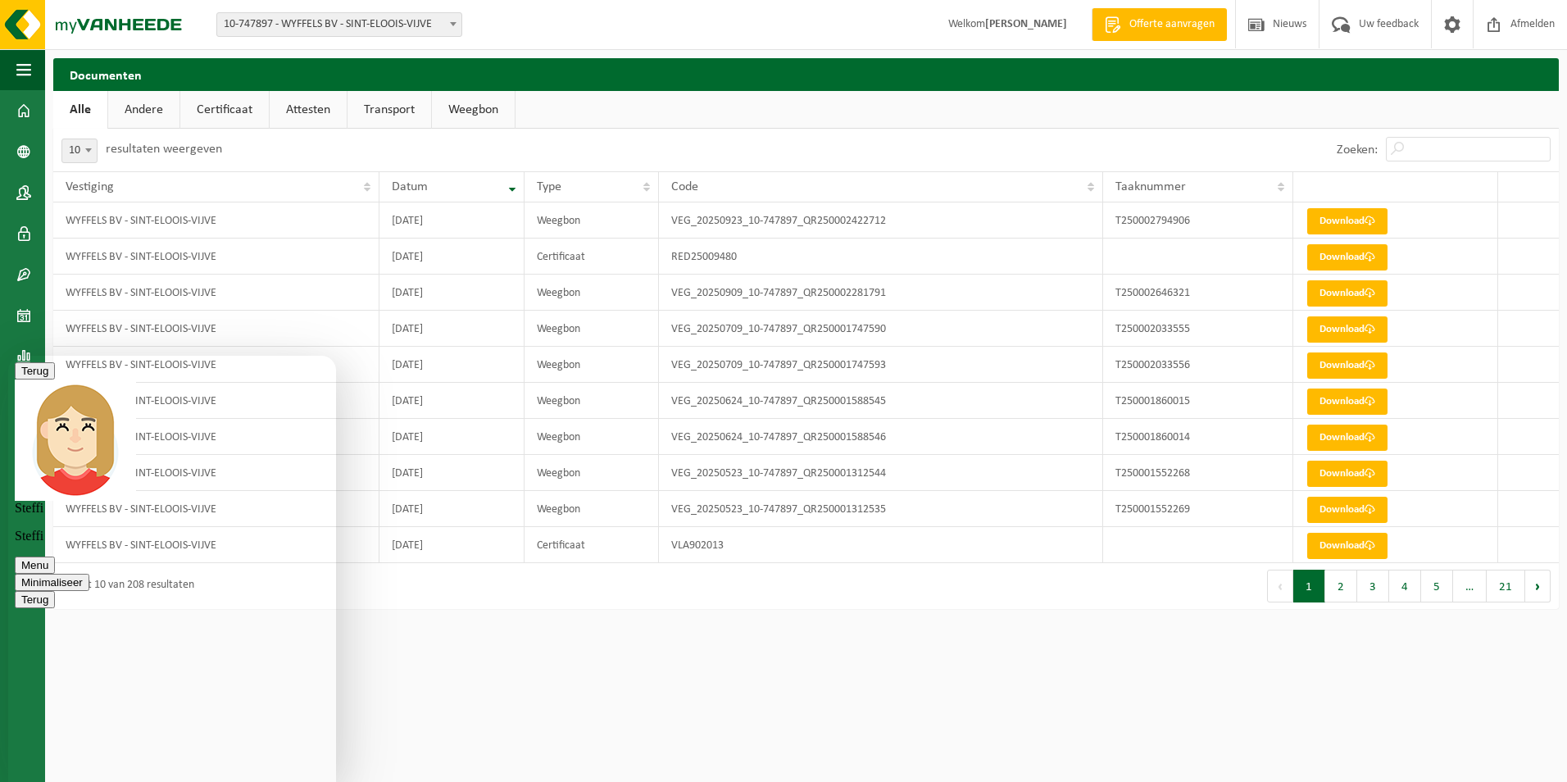
scroll to position [232, 0]
drag, startPoint x: 334, startPoint y: 614, endPoint x: 325, endPoint y: 677, distance: 63.8
drag, startPoint x: 333, startPoint y: 670, endPoint x: 289, endPoint y: 695, distance: 50.3
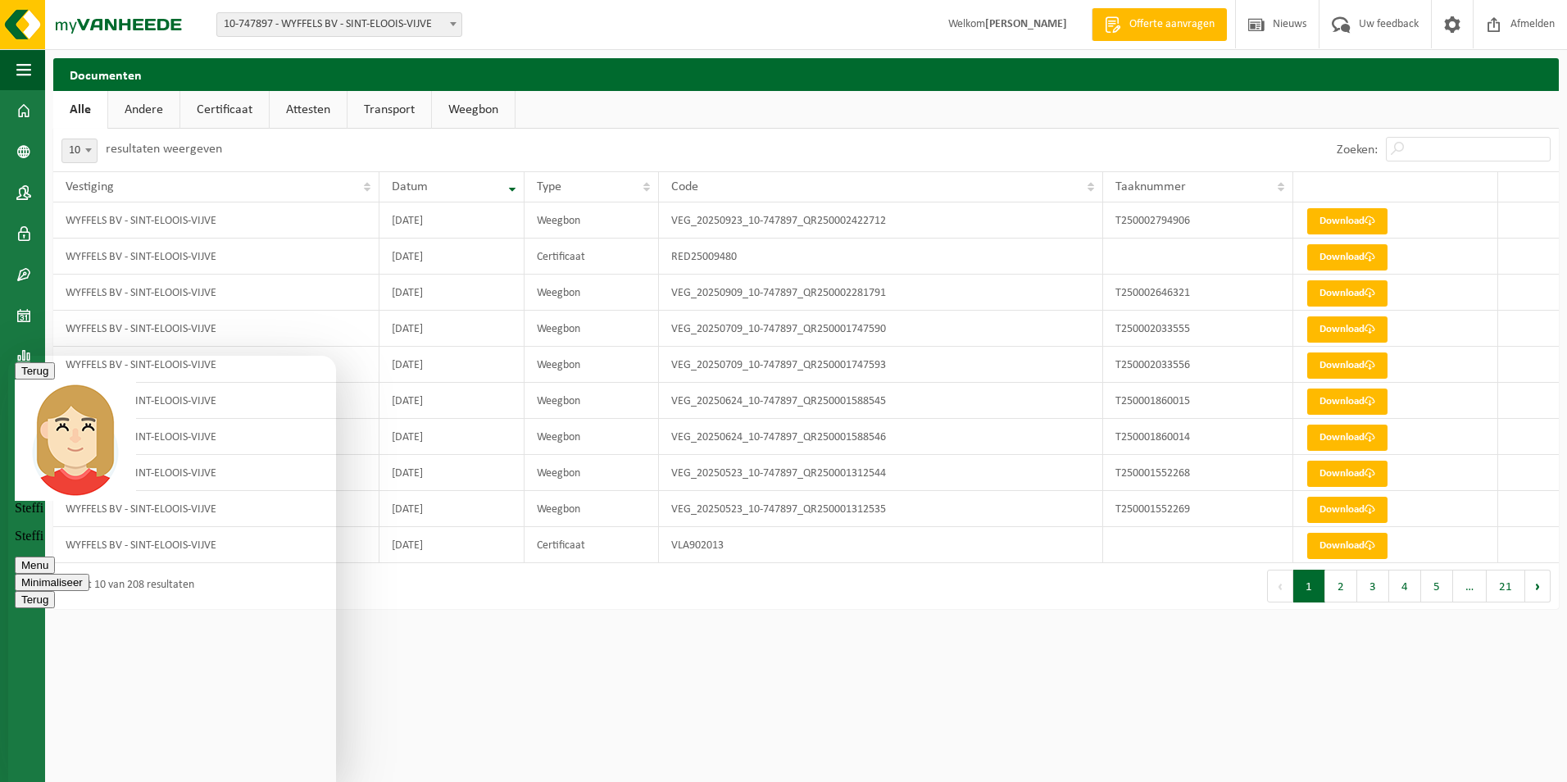
click at [463, 651] on html "Vestiging: 10-747897 - WYFFELS BV - SINT-ELOOIS-VIJVE 10-747897 - WYFFELS BV - …" at bounding box center [783, 391] width 1567 height 782
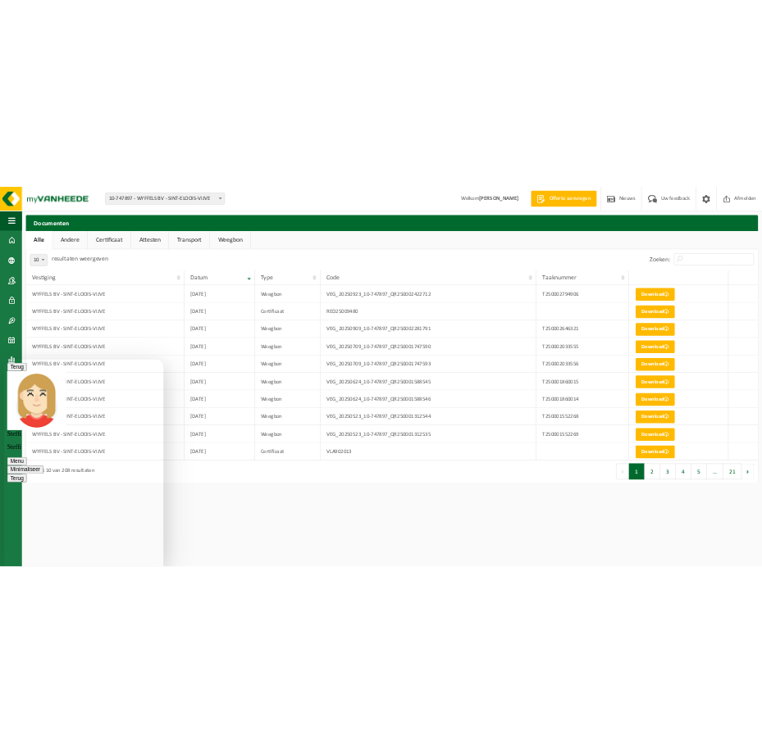
scroll to position [412, 0]
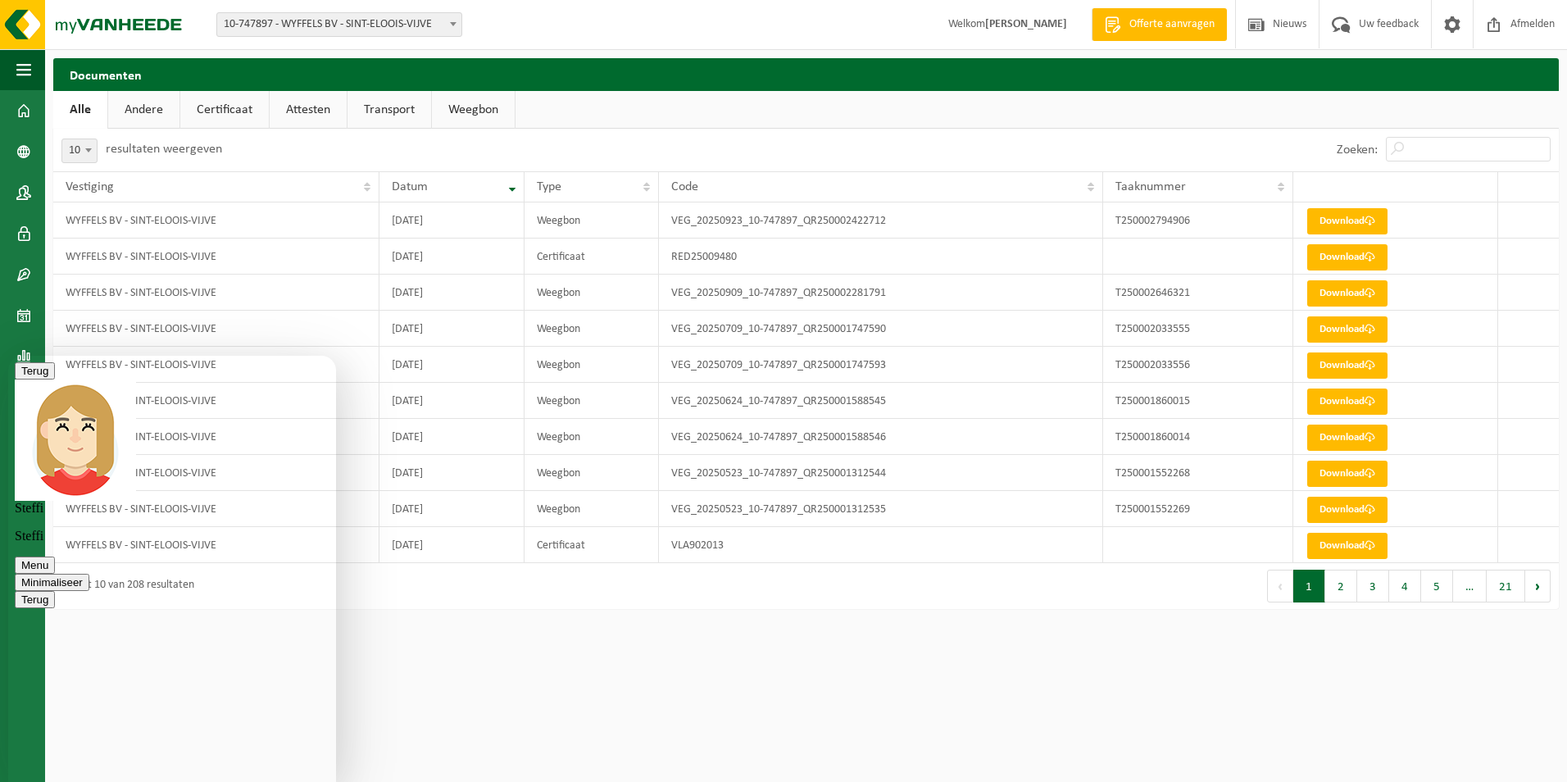
drag, startPoint x: 110, startPoint y: 607, endPoint x: 198, endPoint y: 623, distance: 89.2
drag, startPoint x: 198, startPoint y: 623, endPoint x: 154, endPoint y: 623, distance: 43.4
copy span "[DOMAIN_NAME][EMAIL_ADDRESS][DOMAIN_NAME]"
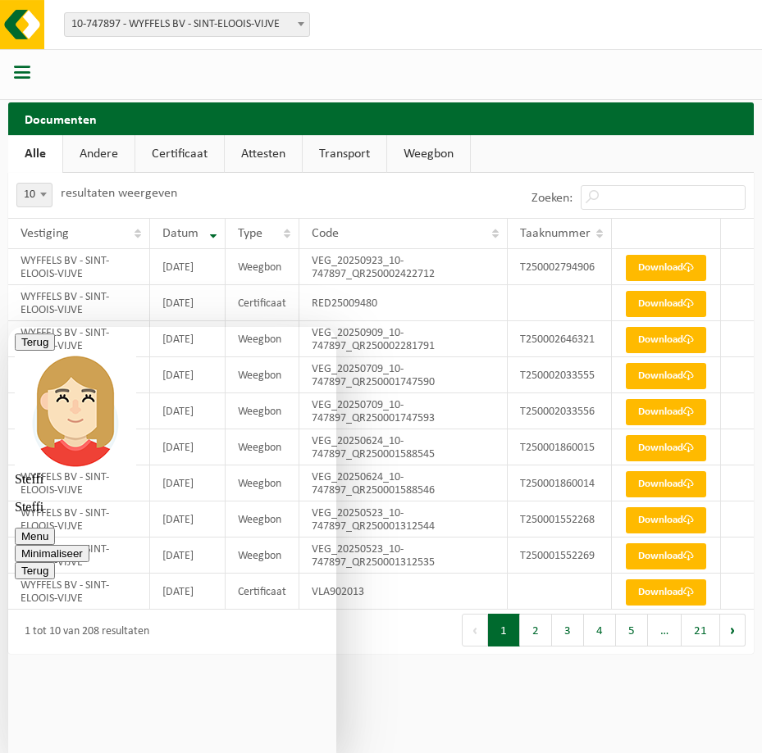
scroll to position [16, 0]
drag, startPoint x: 86, startPoint y: 434, endPoint x: 306, endPoint y: 662, distance: 316.6
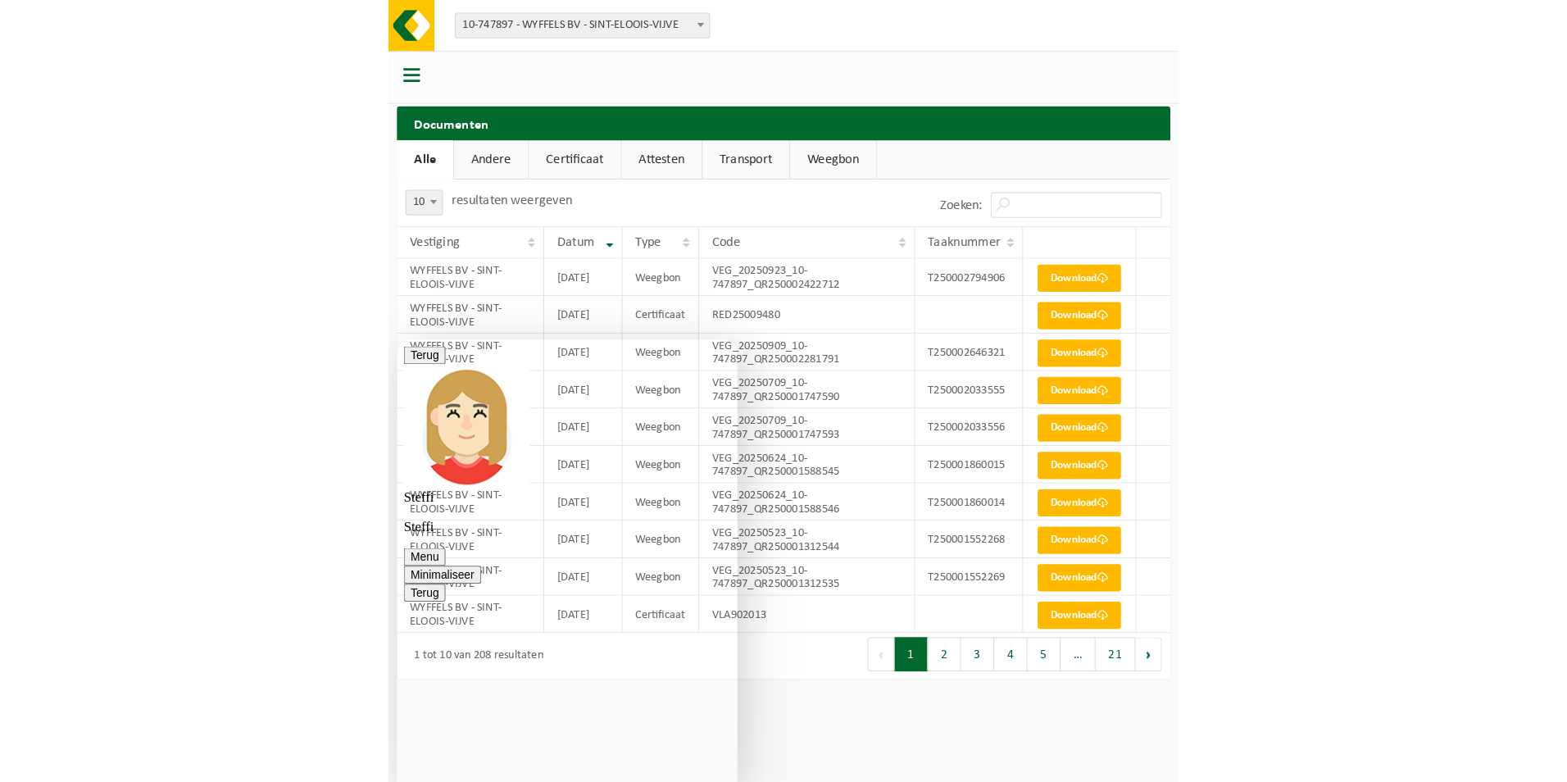
scroll to position [180, 0]
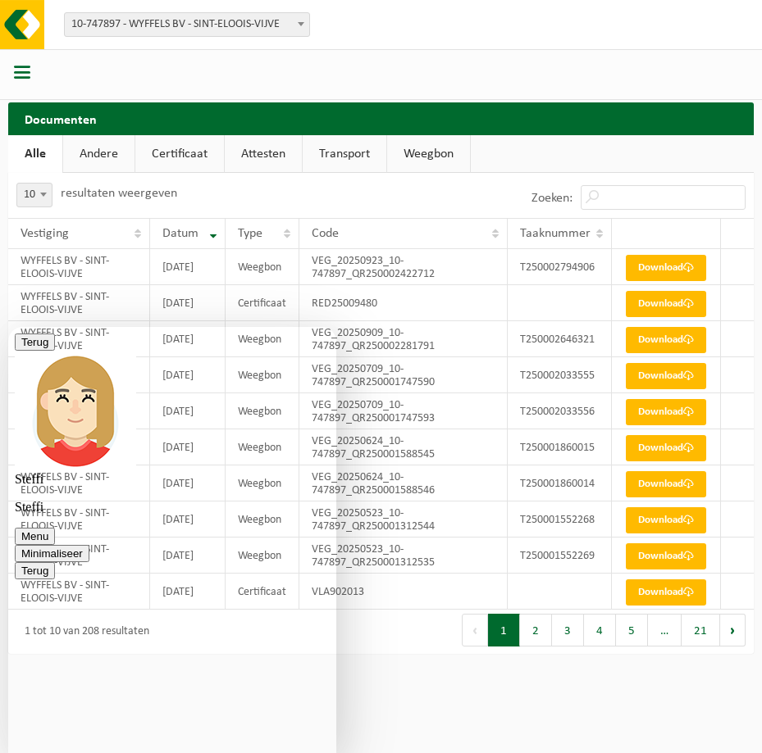
copy div "Wij leveren geregeld containers met hechtgebonden asbest aan in [GEOGRAPHIC_DAT…"
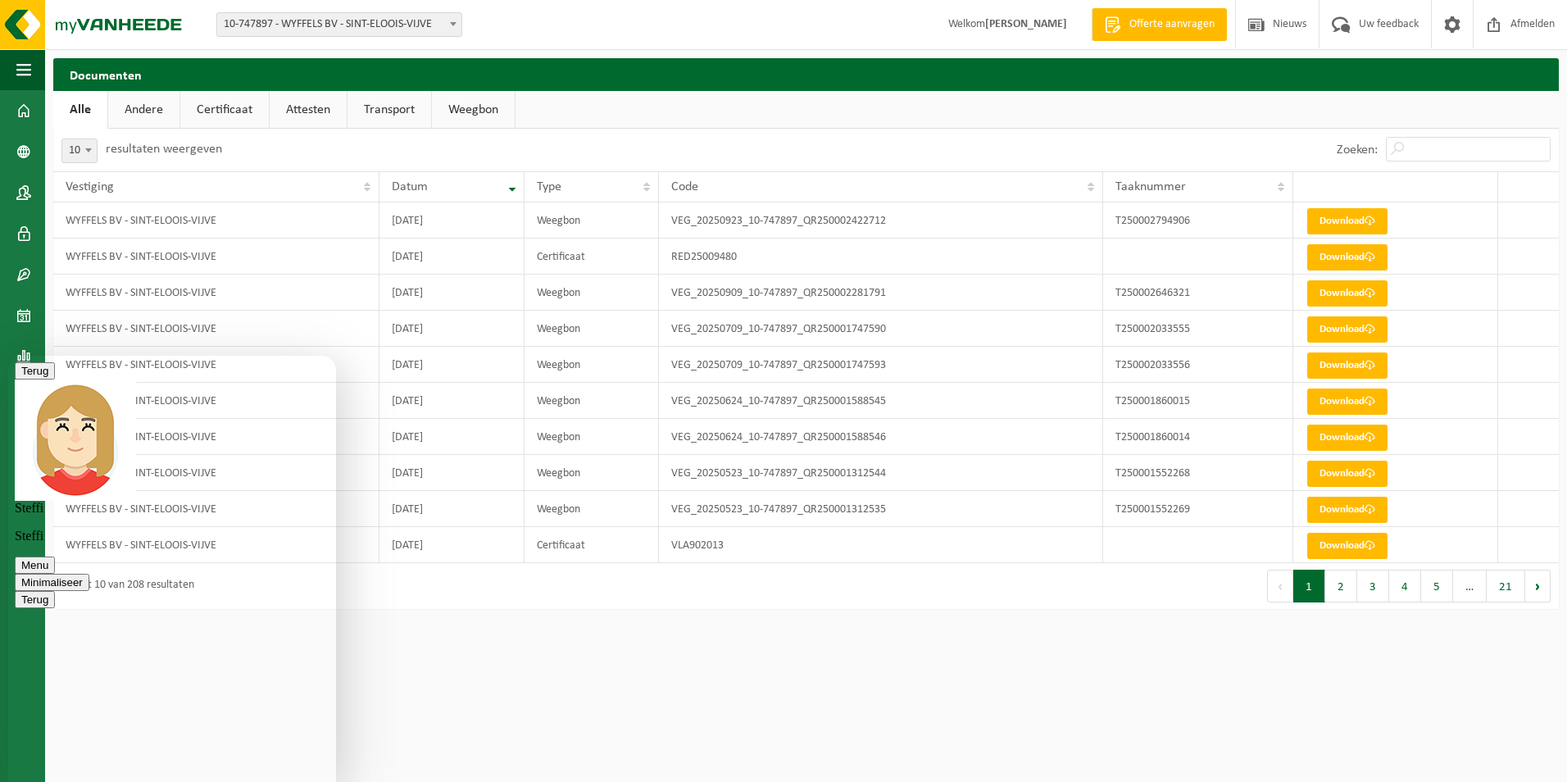
scroll to position [426, 0]
type textarea "ok bedankt"
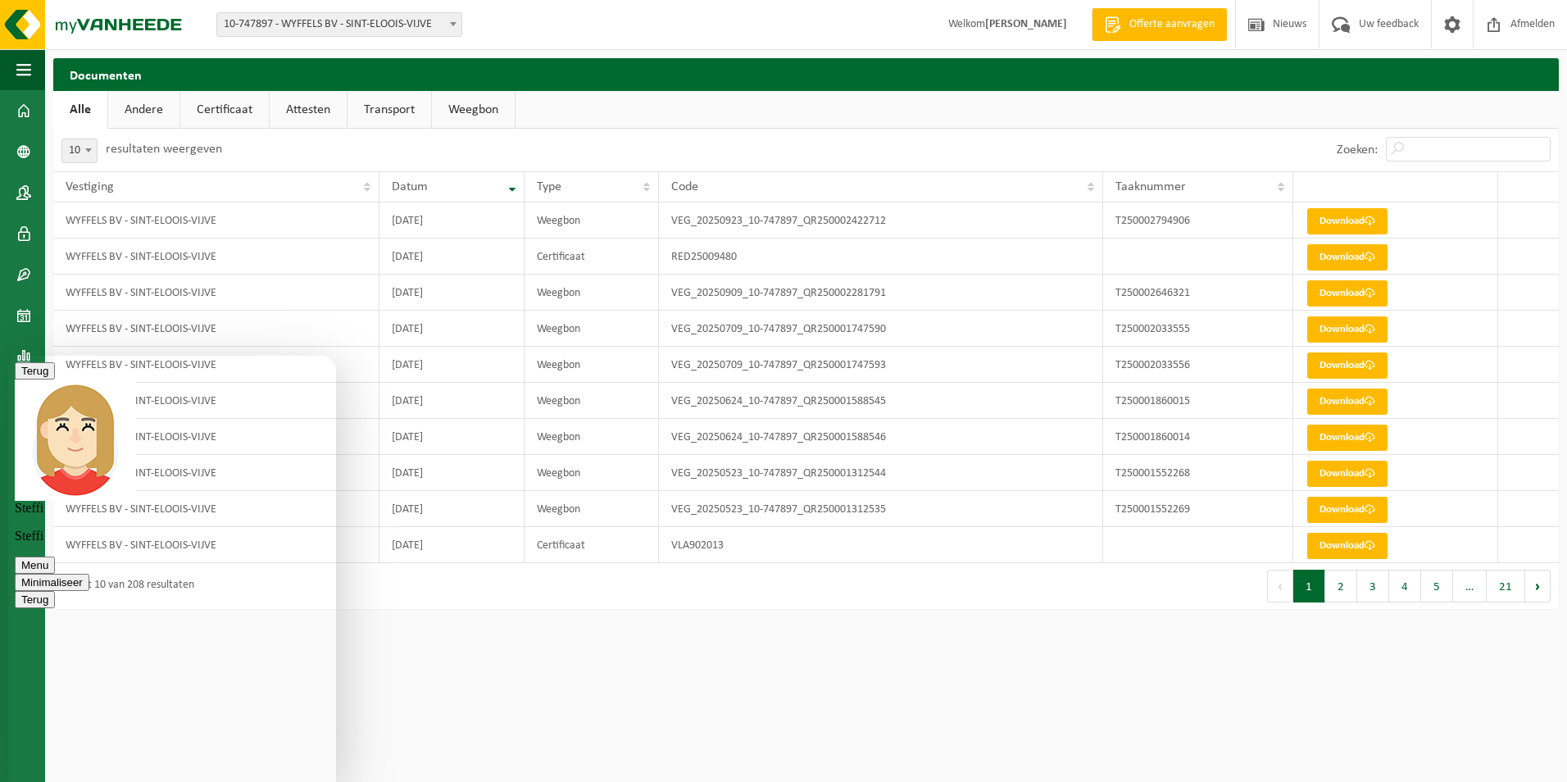
scroll to position [481, 0]
click at [89, 574] on button "Minimaliseer" at bounding box center [52, 582] width 75 height 17
